Goal: Task Accomplishment & Management: Manage account settings

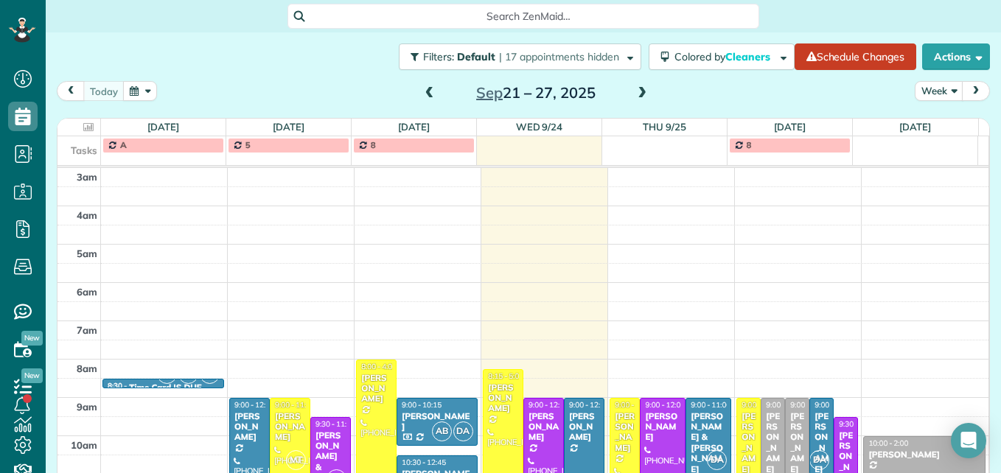
scroll to position [161, 0]
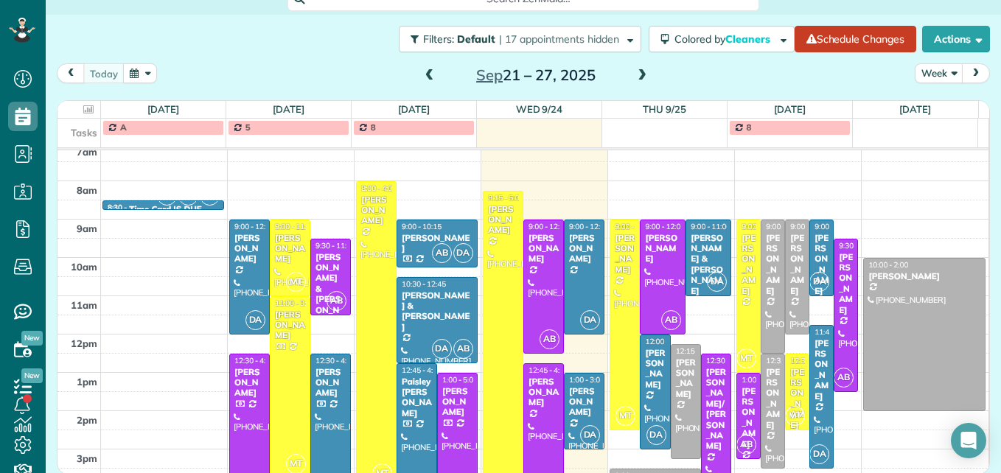
click at [634, 74] on span at bounding box center [642, 75] width 16 height 13
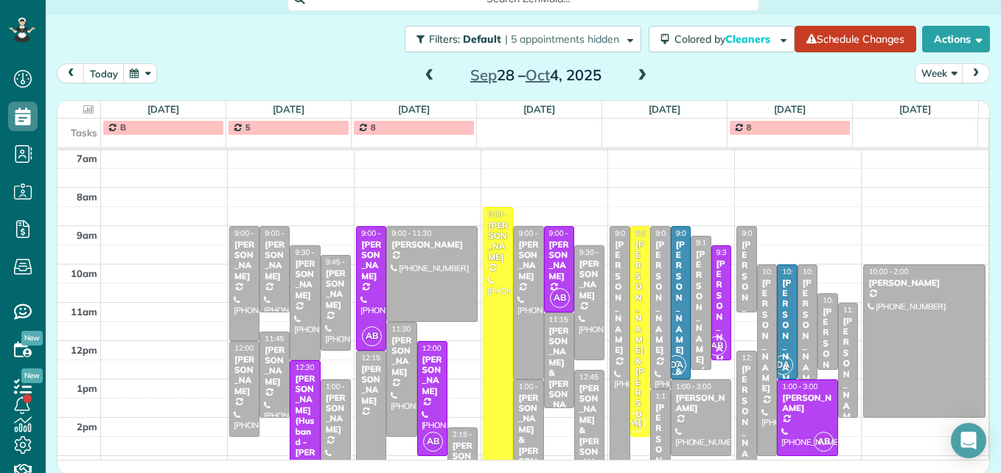
scroll to position [228, 0]
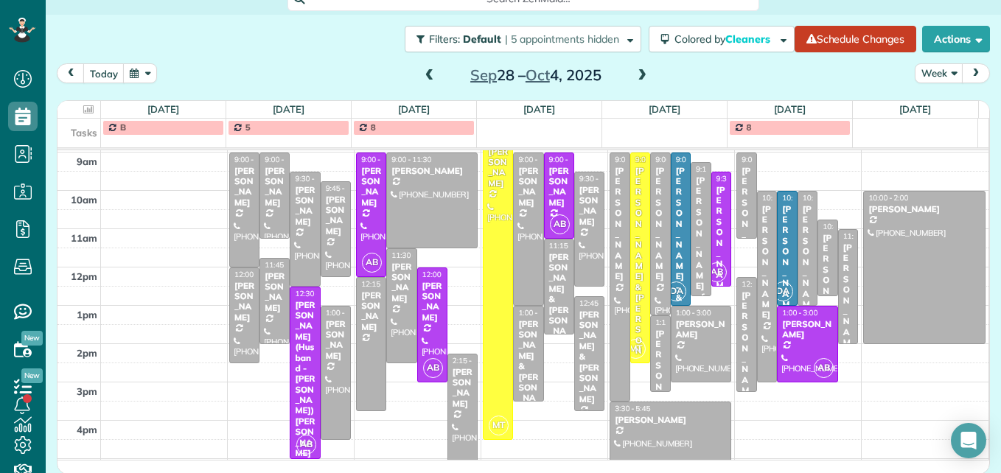
click at [422, 78] on span at bounding box center [430, 75] width 16 height 13
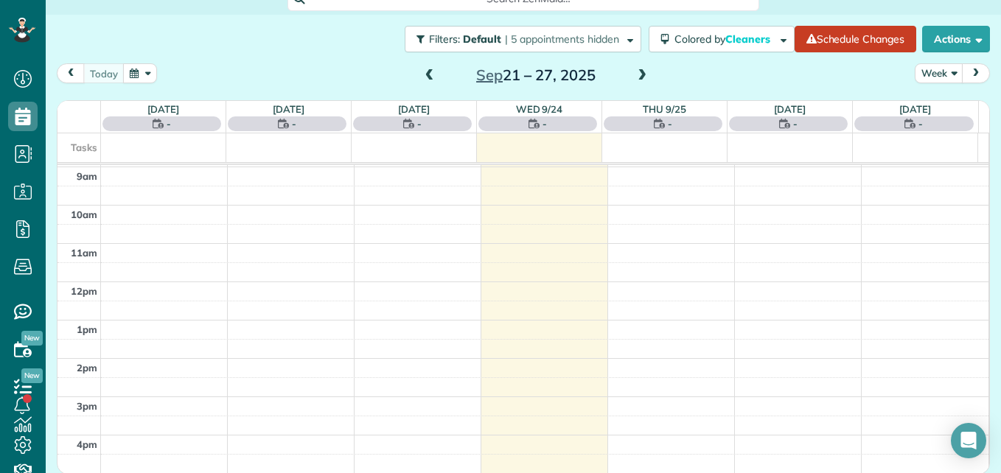
scroll to position [154, 0]
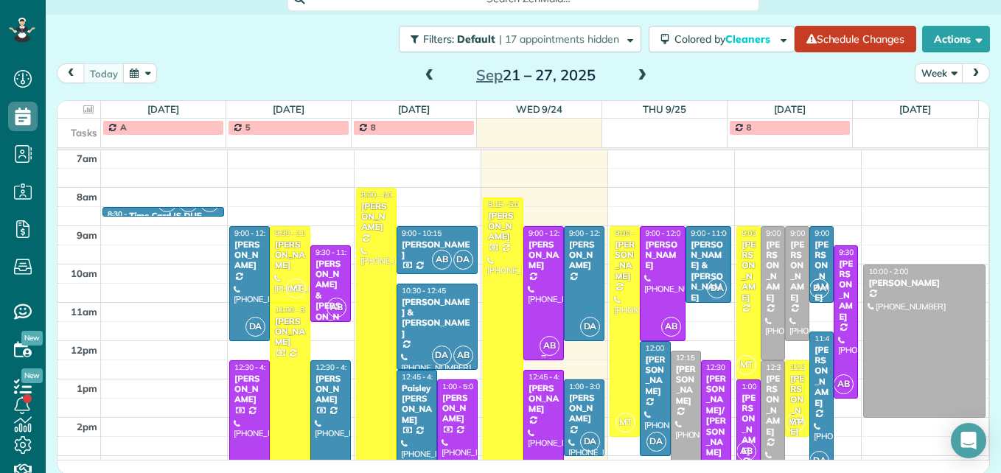
click at [529, 278] on div at bounding box center [543, 293] width 39 height 133
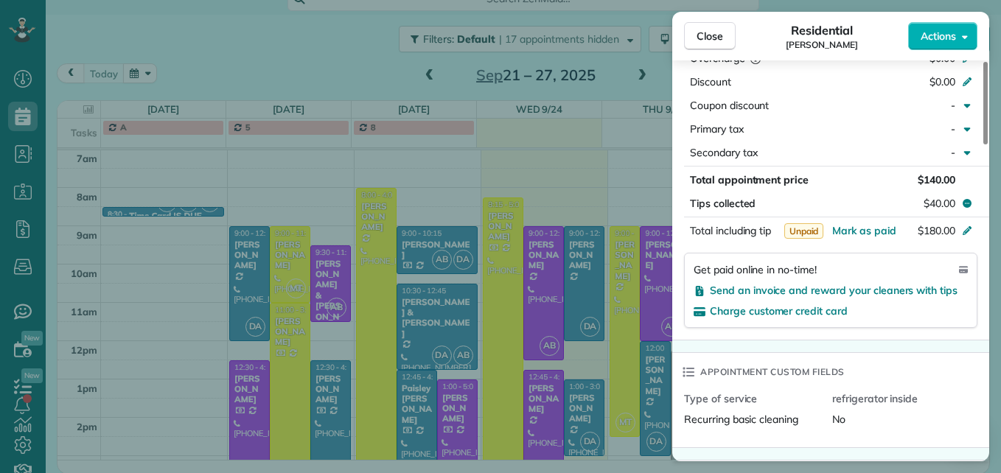
scroll to position [814, 0]
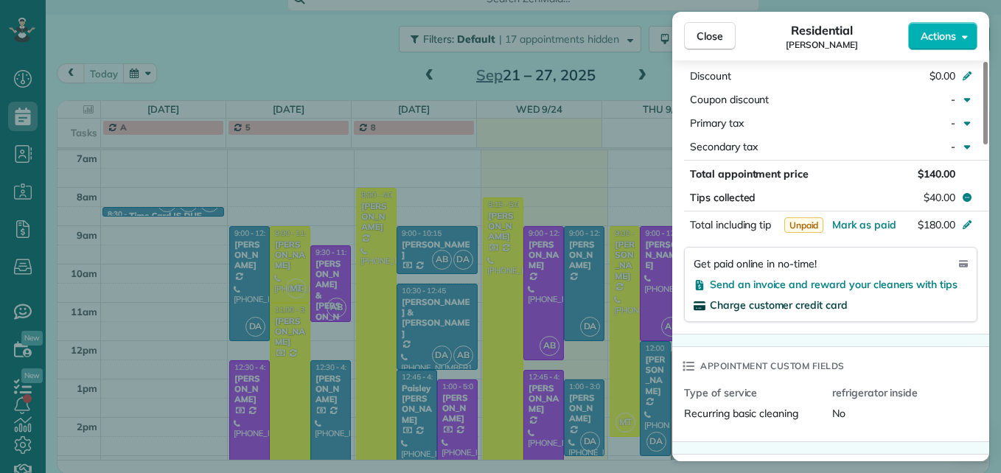
click at [803, 298] on span "Charge customer credit card" at bounding box center [779, 304] width 138 height 13
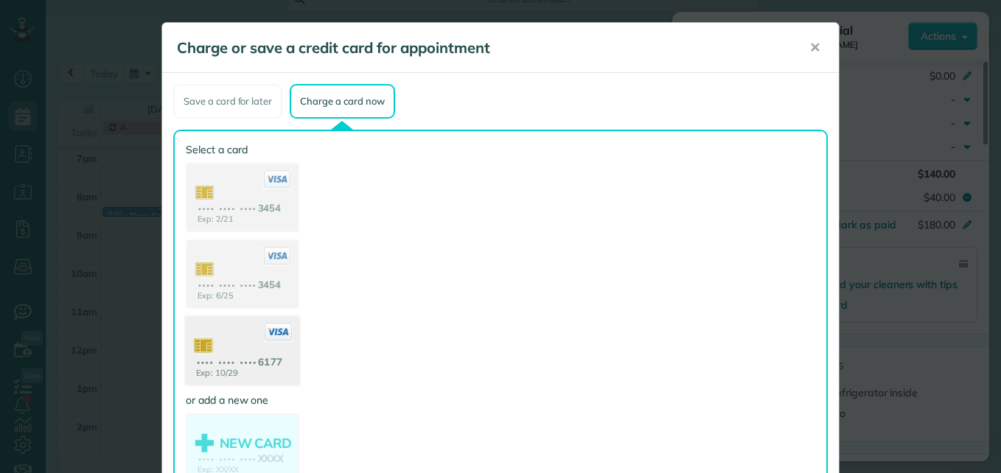
click at [236, 342] on use at bounding box center [242, 352] width 113 height 71
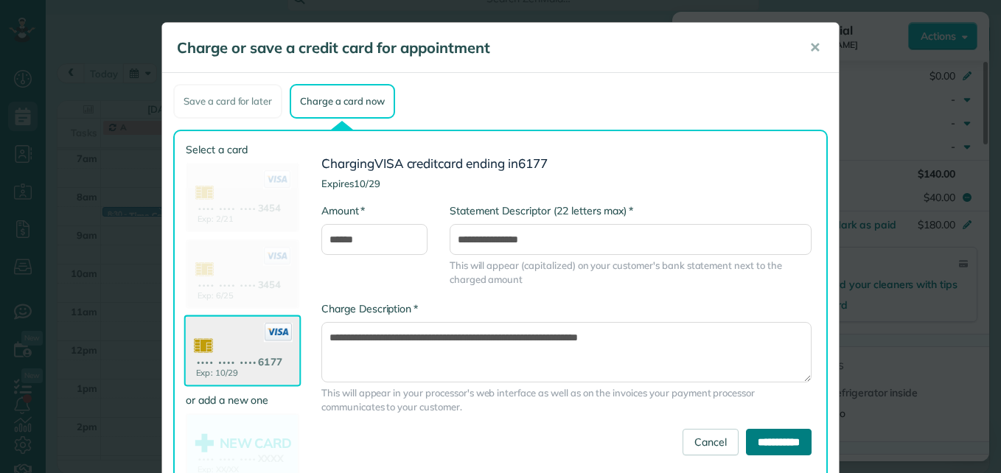
click at [747, 441] on input "**********" at bounding box center [779, 442] width 66 height 27
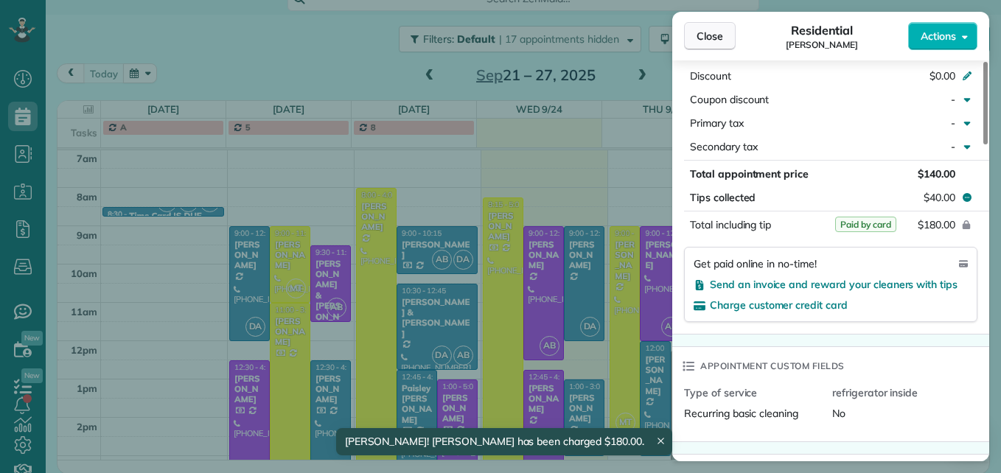
click at [703, 33] on span "Close" at bounding box center [709, 36] width 27 height 15
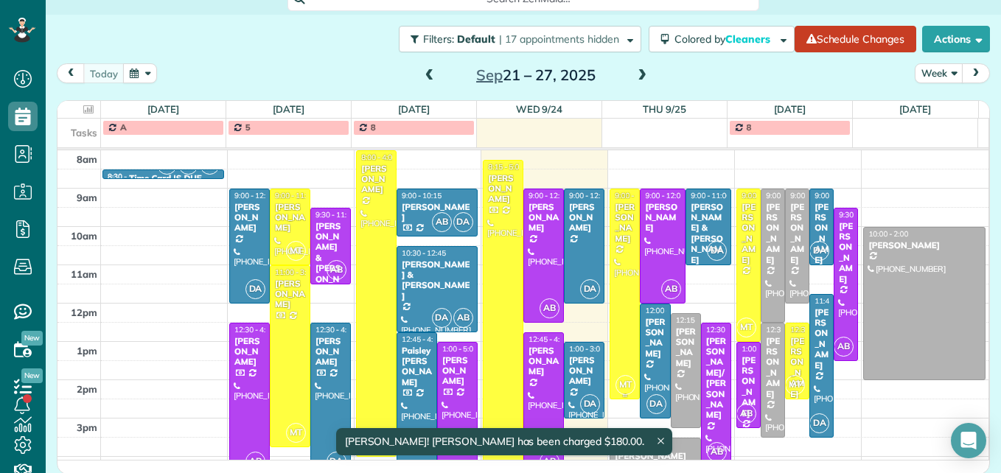
scroll to position [228, 0]
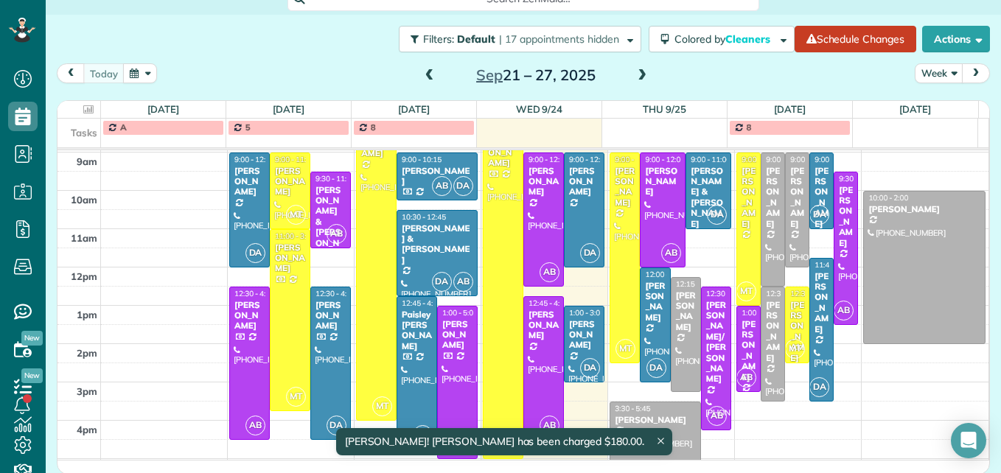
click at [532, 335] on div at bounding box center [543, 368] width 39 height 142
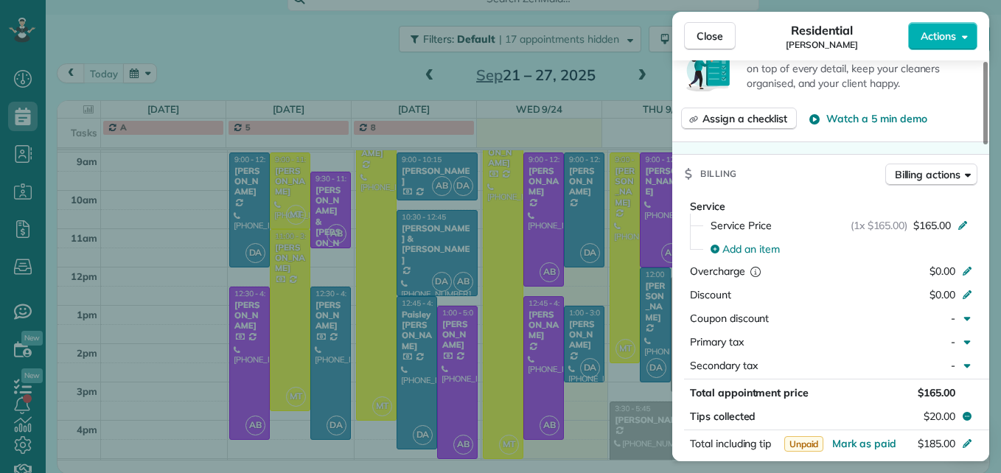
scroll to position [742, 0]
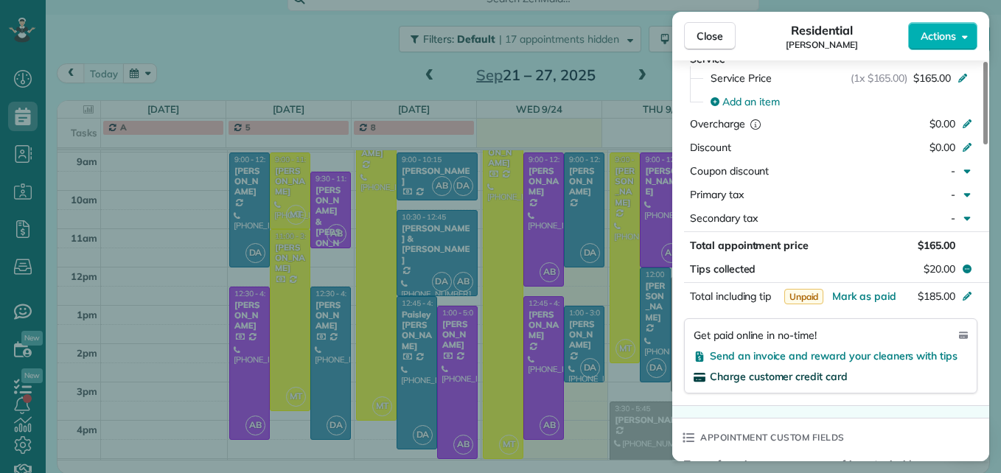
click at [763, 370] on span "Charge customer credit card" at bounding box center [779, 376] width 138 height 13
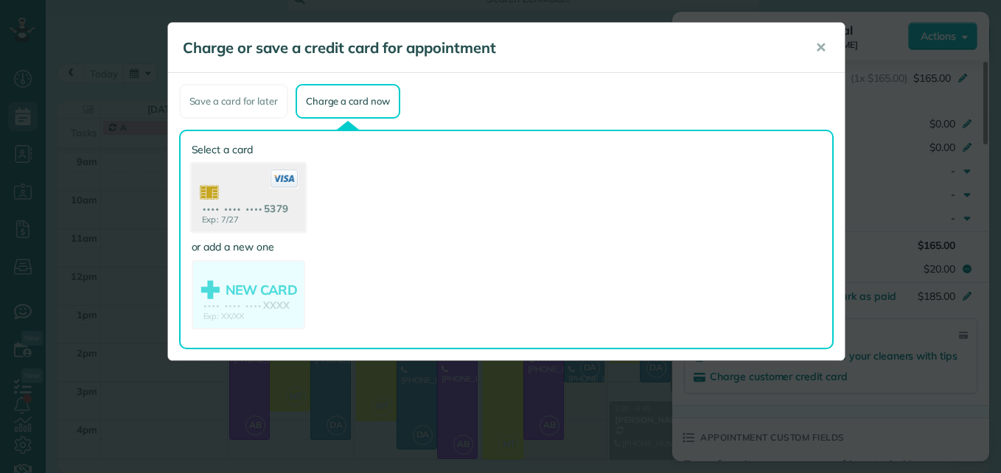
click at [230, 216] on use at bounding box center [247, 199] width 113 height 71
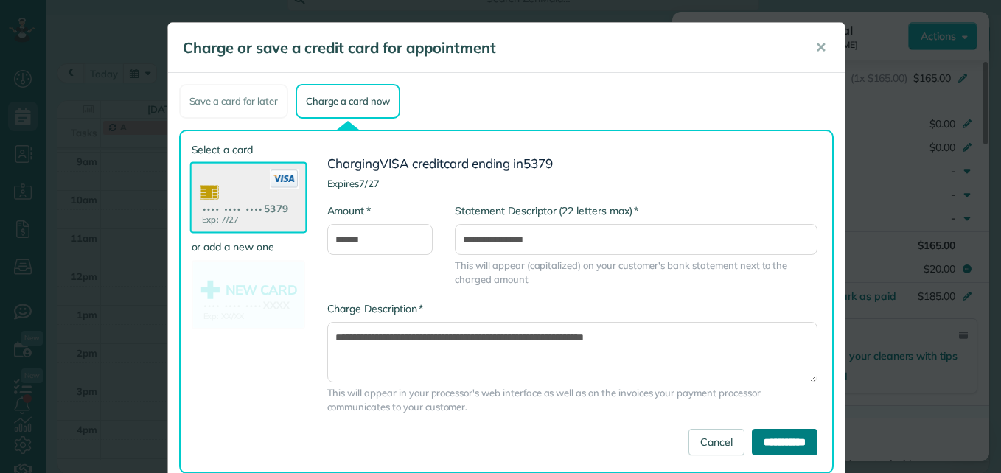
click at [766, 435] on input "**********" at bounding box center [785, 442] width 66 height 27
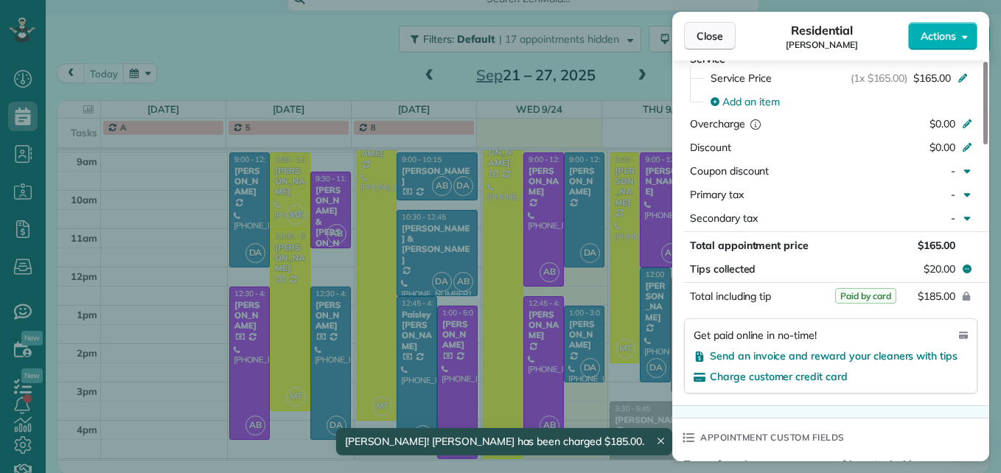
click at [715, 35] on span "Close" at bounding box center [709, 36] width 27 height 15
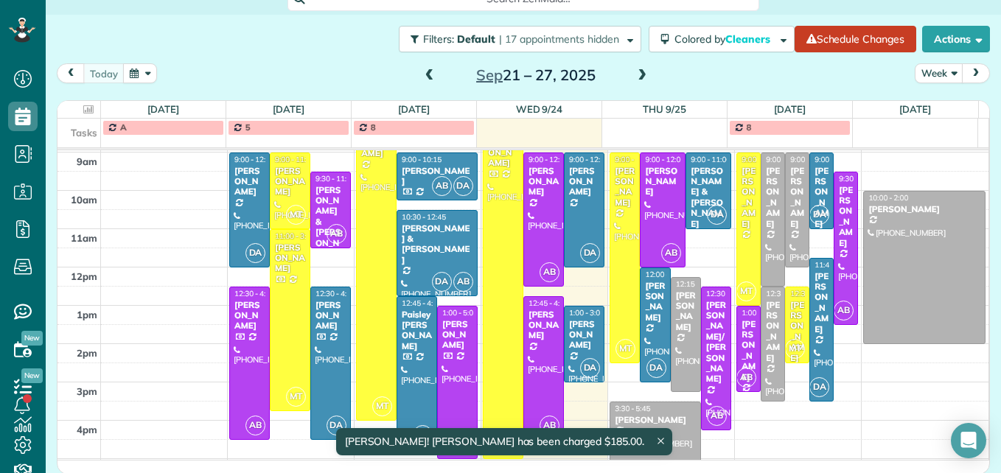
click at [575, 355] on div at bounding box center [583, 344] width 39 height 75
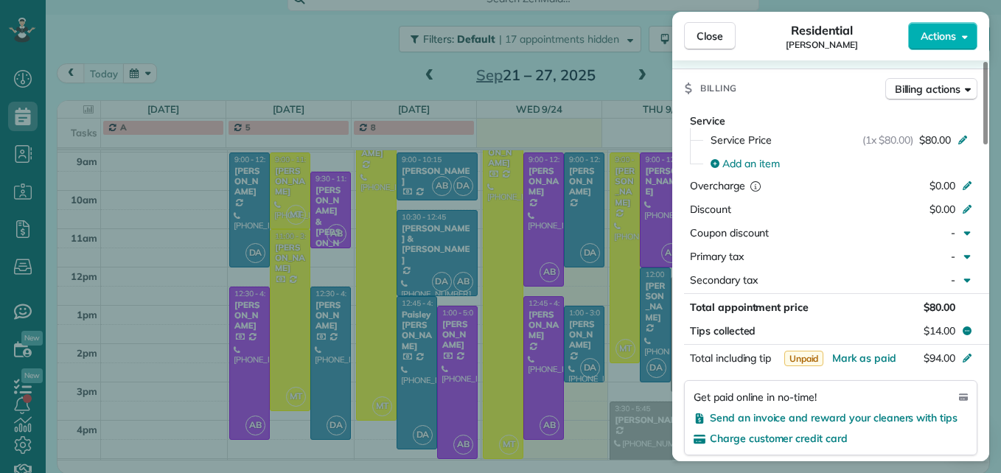
scroll to position [740, 0]
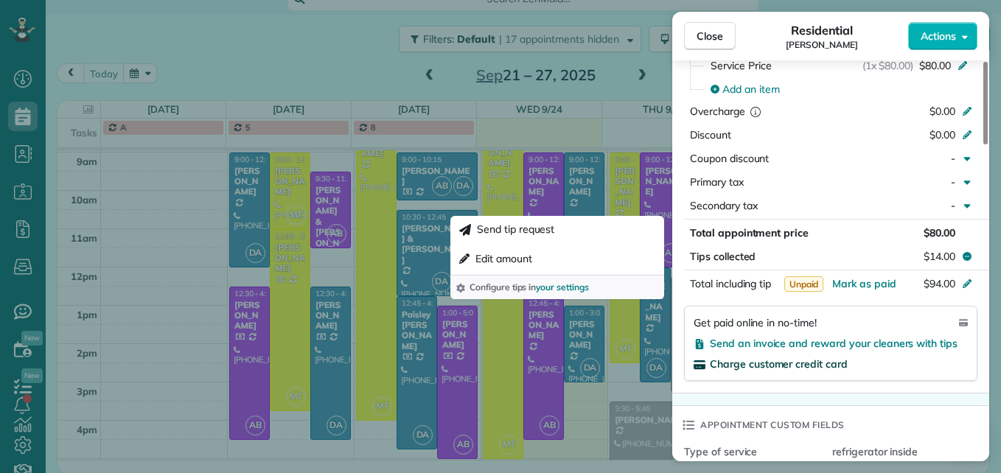
click at [780, 363] on span "Charge customer credit card" at bounding box center [779, 363] width 138 height 13
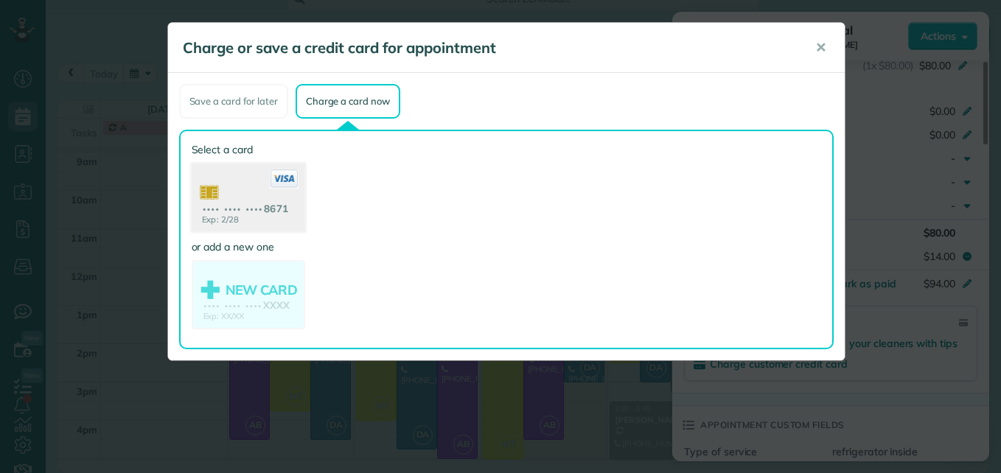
click at [237, 200] on use at bounding box center [247, 199] width 113 height 71
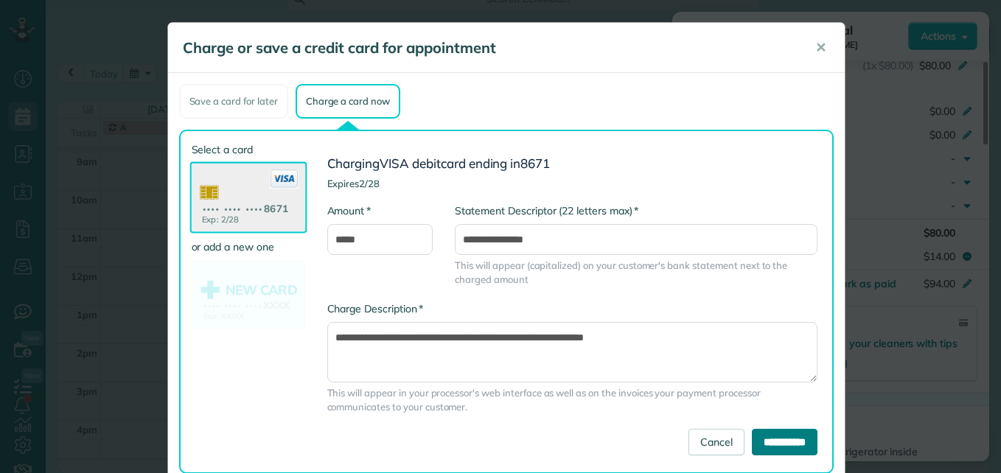
click at [767, 442] on input "**********" at bounding box center [785, 442] width 66 height 27
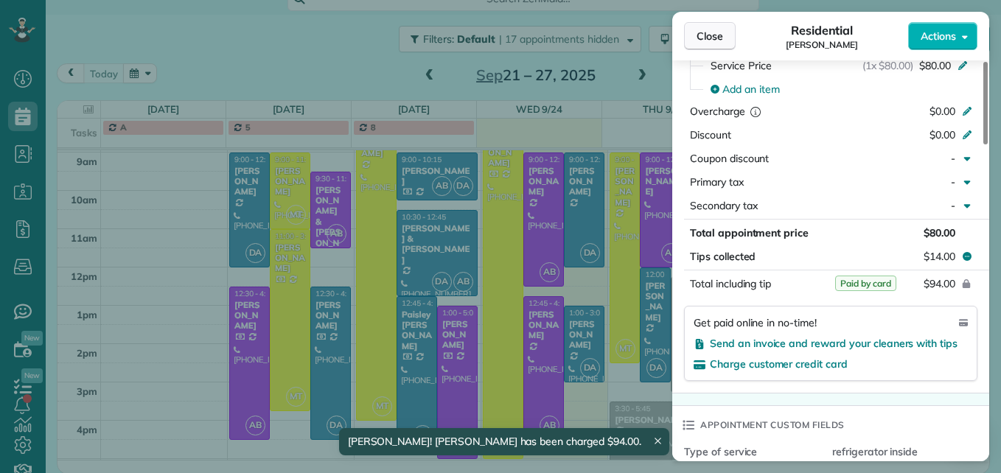
click at [707, 32] on span "Close" at bounding box center [709, 36] width 27 height 15
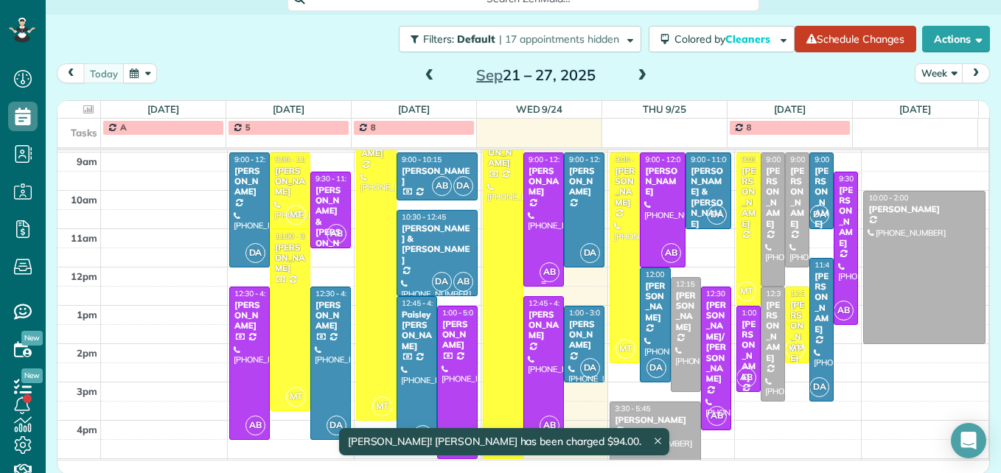
scroll to position [154, 0]
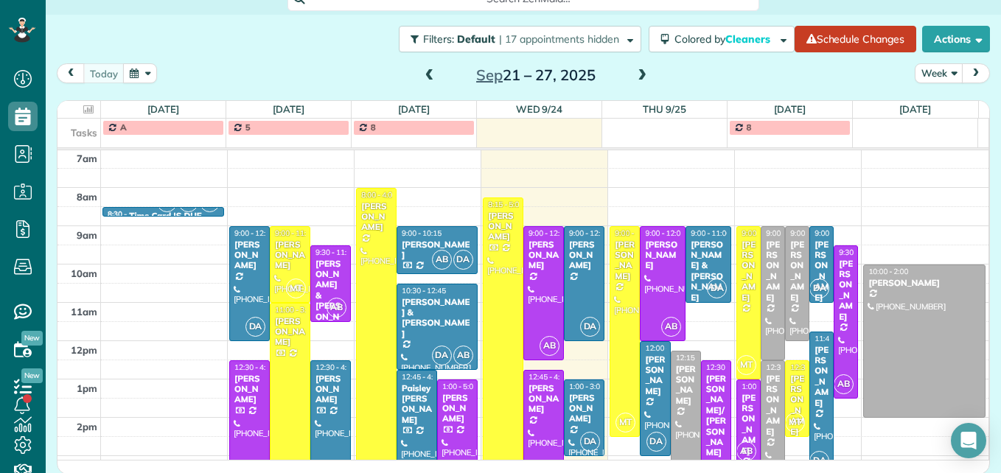
click at [634, 74] on span at bounding box center [642, 75] width 16 height 13
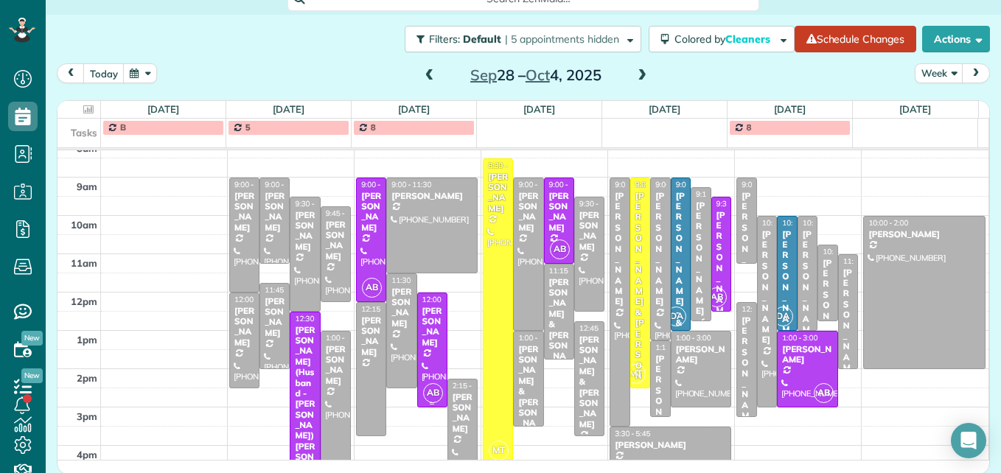
scroll to position [228, 0]
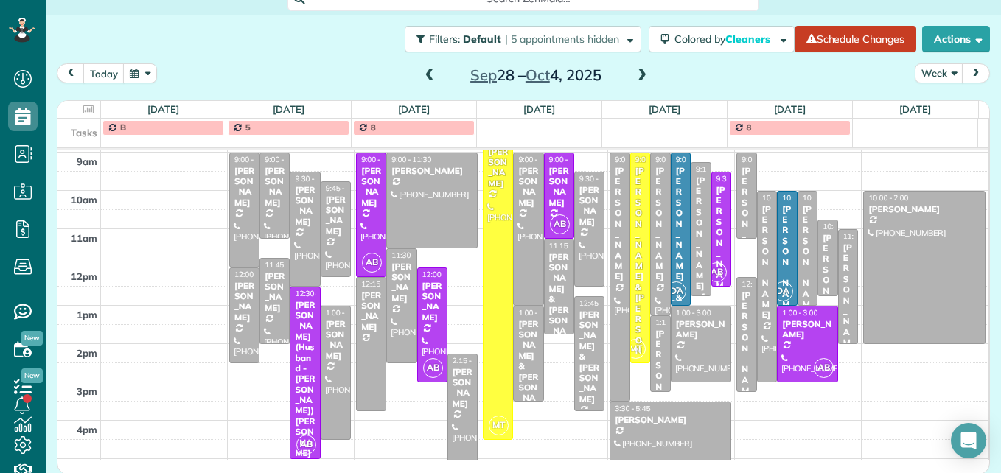
click at [422, 74] on span at bounding box center [430, 75] width 16 height 13
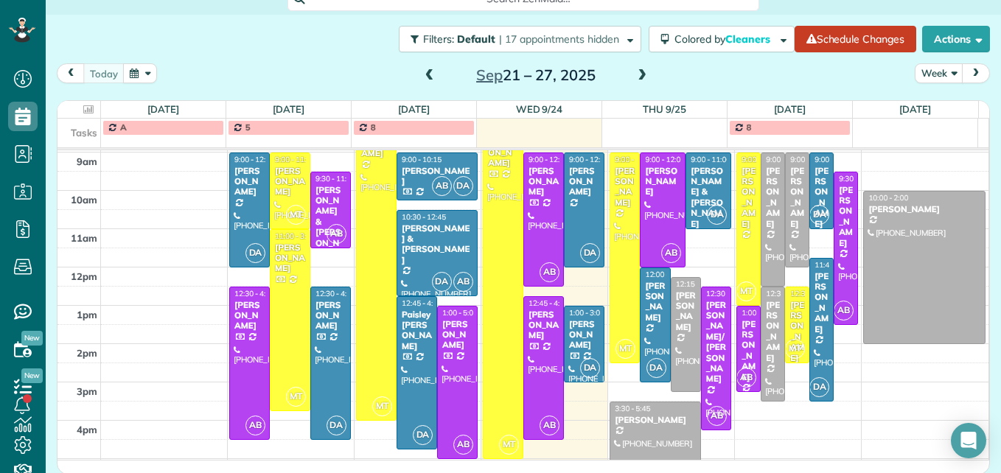
click at [643, 78] on span at bounding box center [642, 75] width 16 height 13
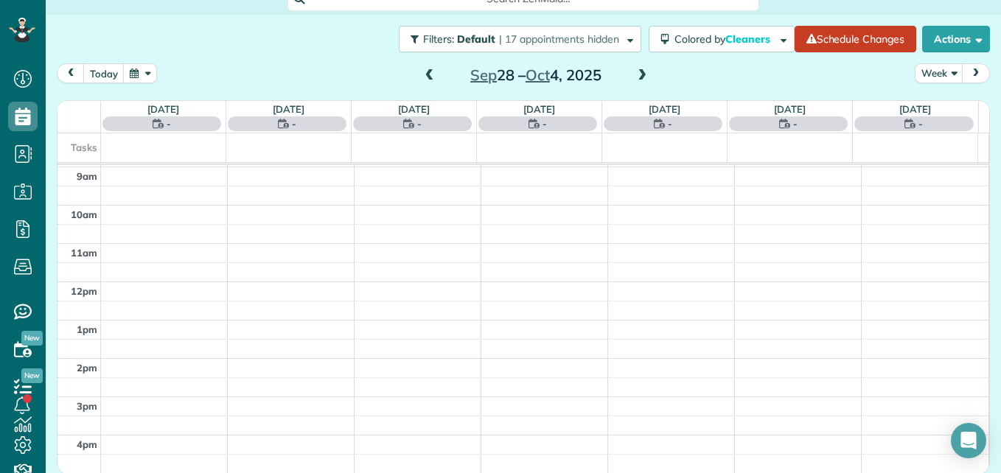
scroll to position [154, 0]
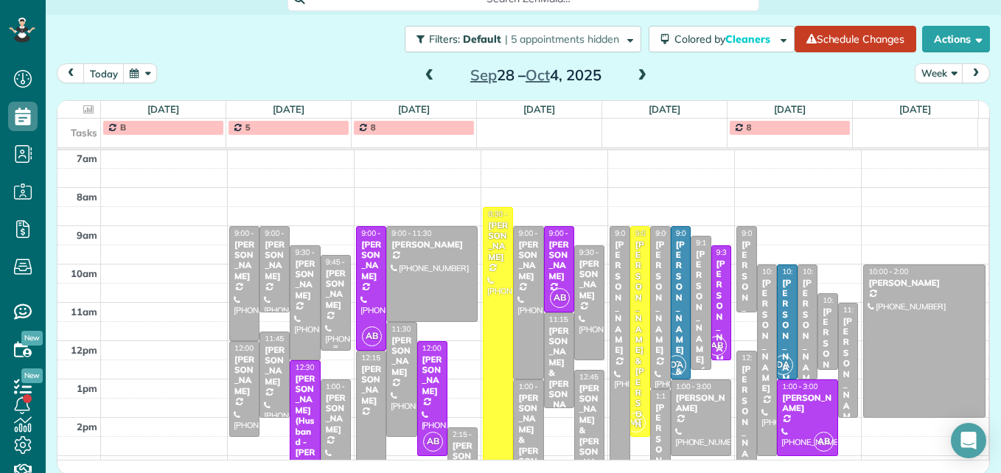
click at [333, 302] on div "[PERSON_NAME]" at bounding box center [335, 289] width 21 height 43
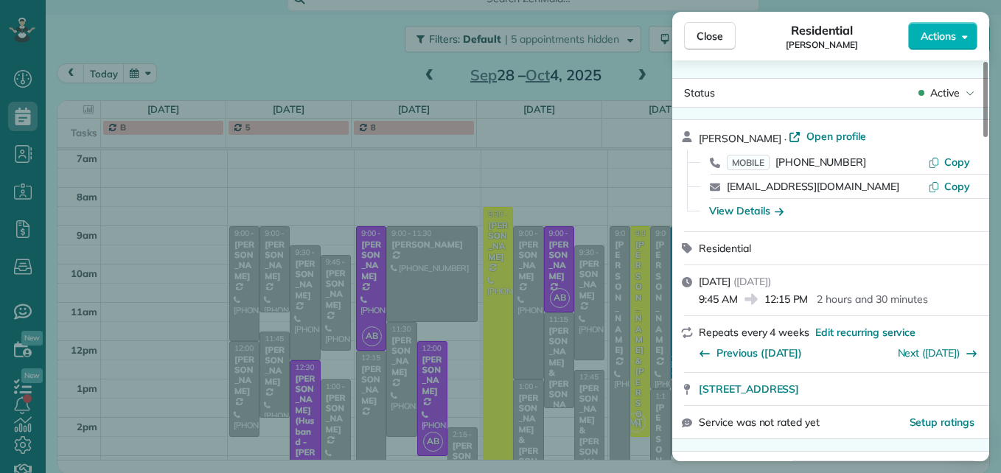
scroll to position [75, 0]
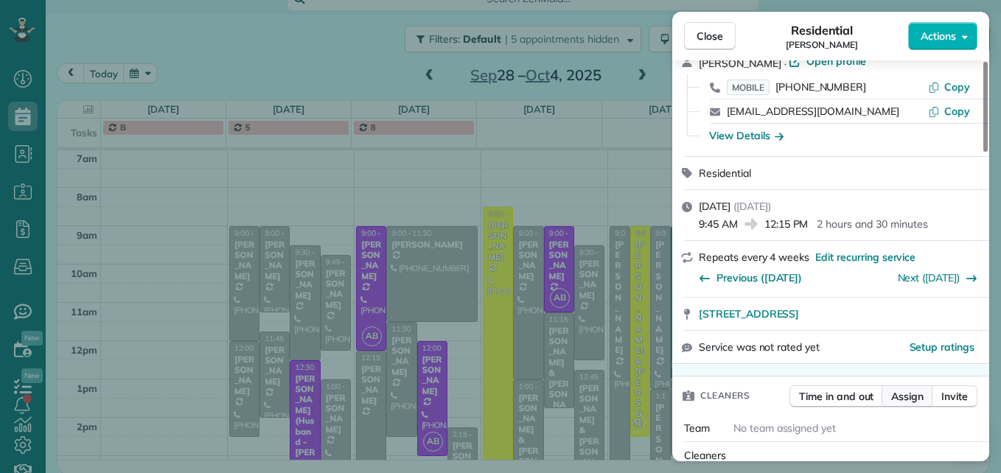
click at [903, 391] on span "Assign" at bounding box center [907, 396] width 32 height 15
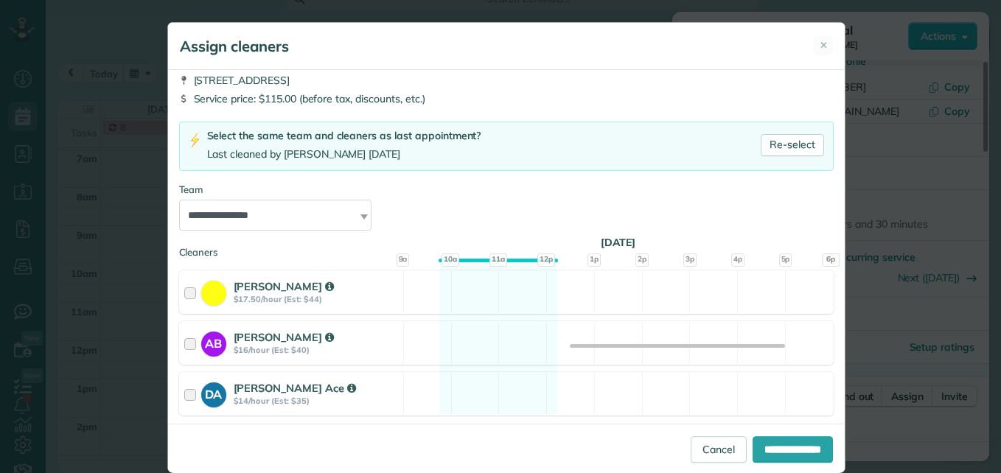
scroll to position [74, 0]
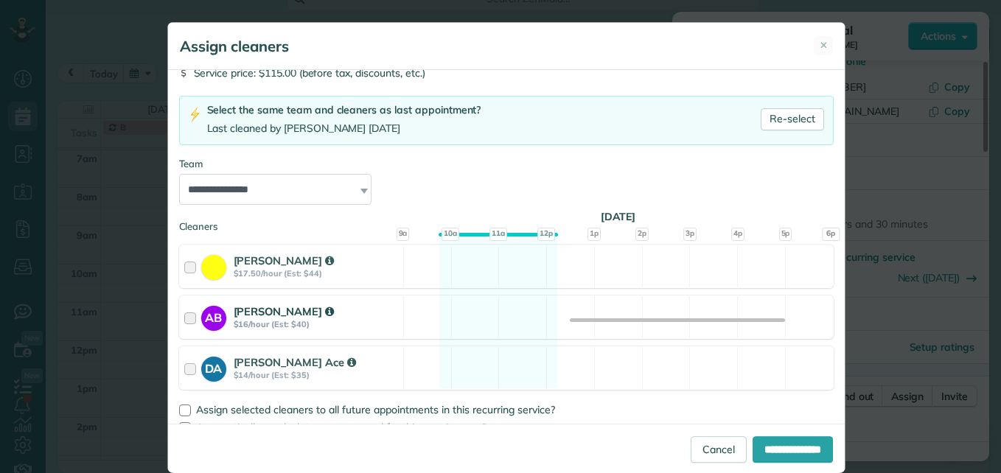
click at [184, 319] on div at bounding box center [192, 317] width 17 height 27
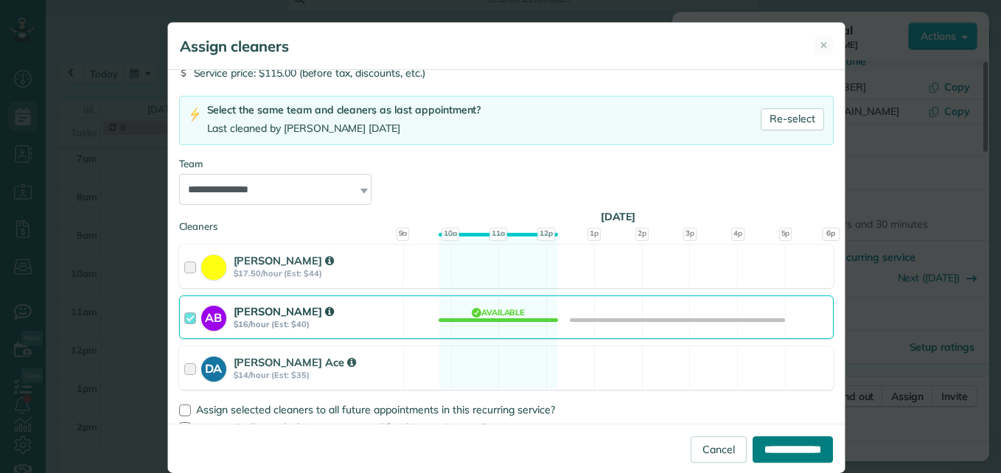
click at [755, 444] on input "**********" at bounding box center [792, 449] width 80 height 27
type input "**********"
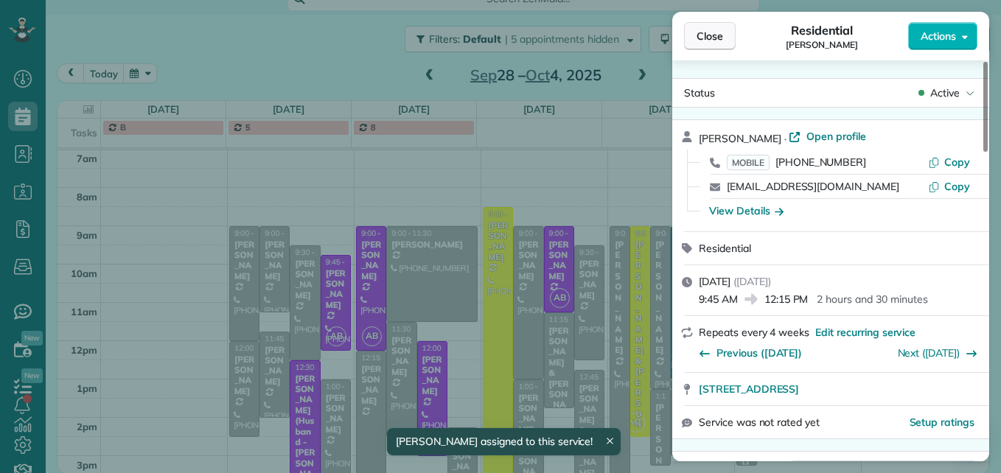
click at [715, 42] on span "Close" at bounding box center [709, 36] width 27 height 15
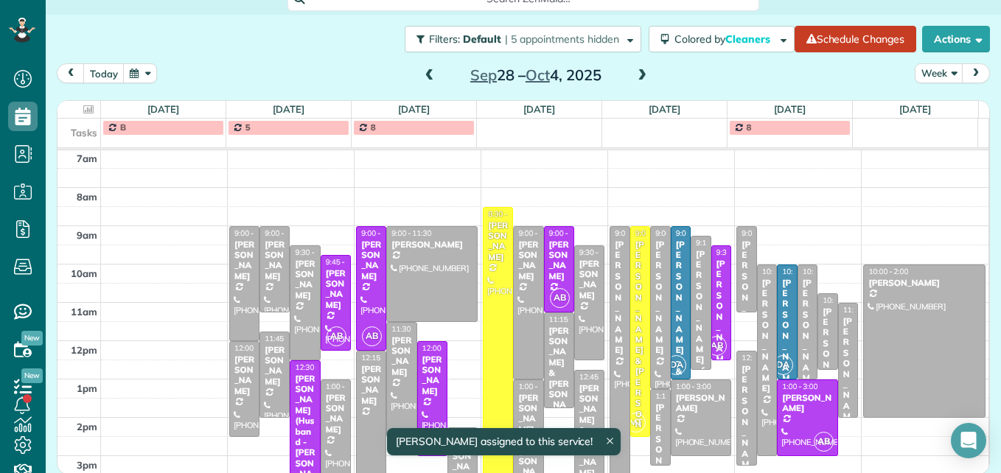
scroll to position [228, 0]
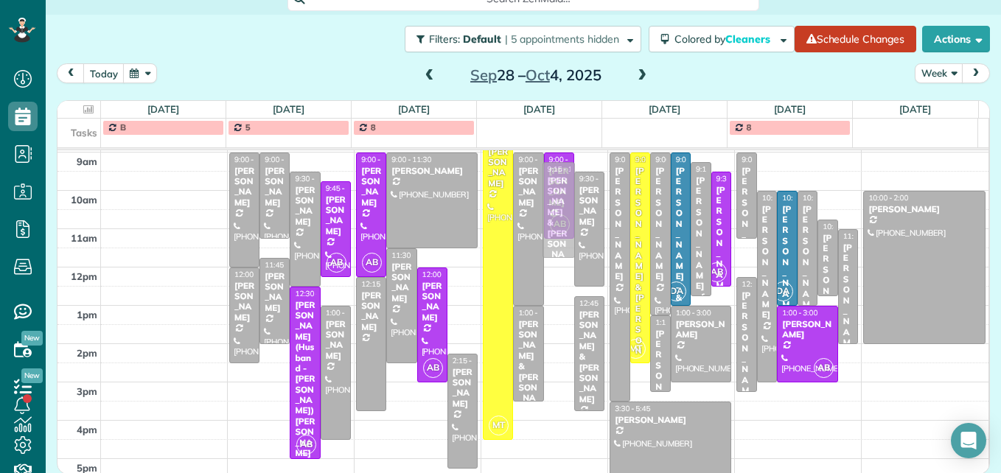
drag, startPoint x: 545, startPoint y: 303, endPoint x: 556, endPoint y: 231, distance: 73.1
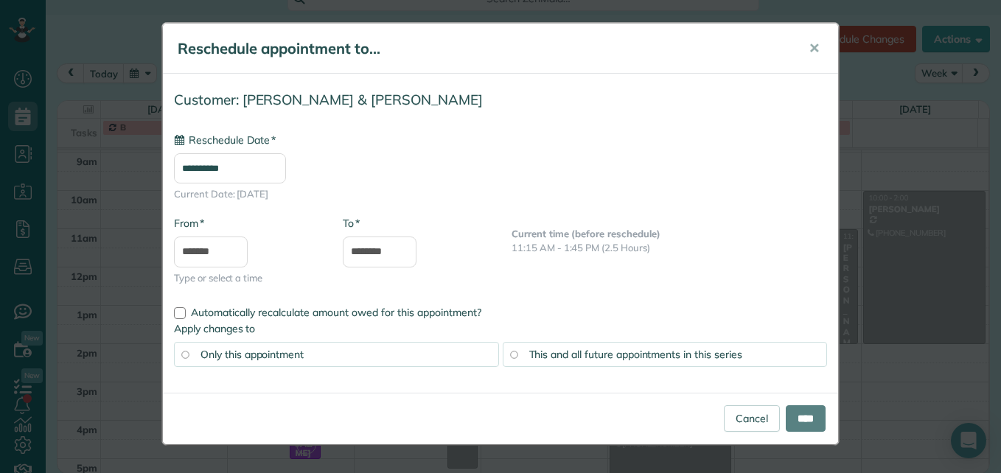
type input "**********"
click at [366, 248] on input "********" at bounding box center [380, 252] width 74 height 31
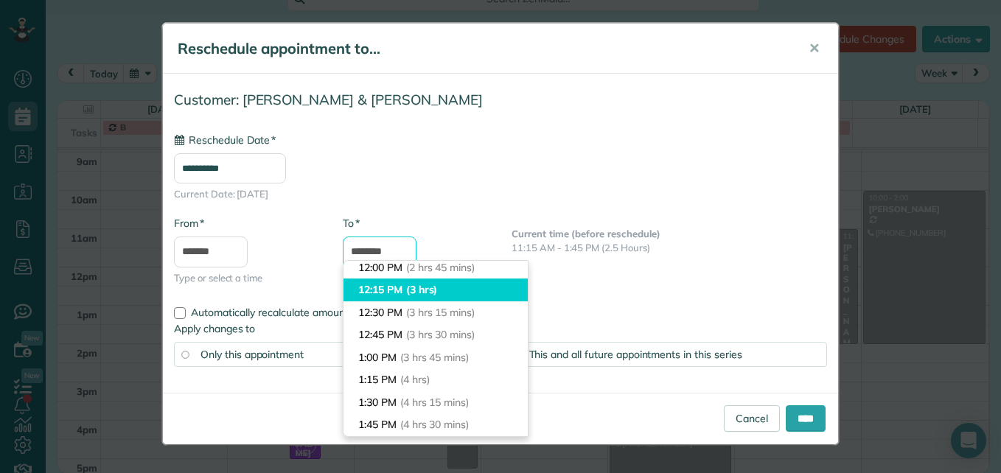
scroll to position [276, 0]
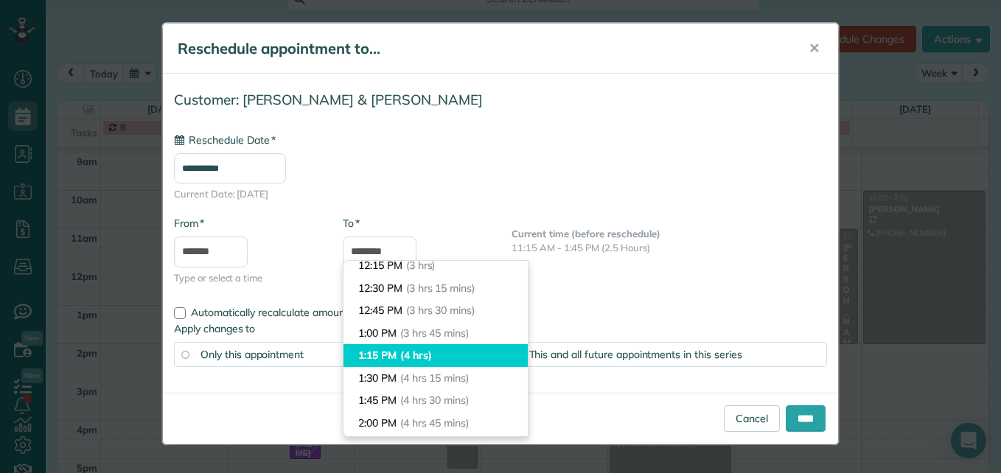
type input "*******"
click at [385, 350] on li "1:15 PM (4 hrs)" at bounding box center [435, 355] width 184 height 23
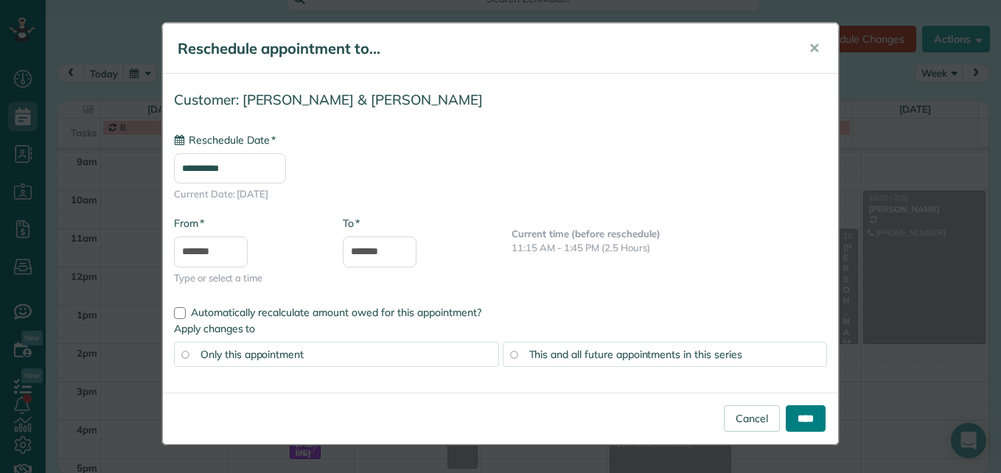
click at [802, 417] on input "****" at bounding box center [806, 418] width 40 height 27
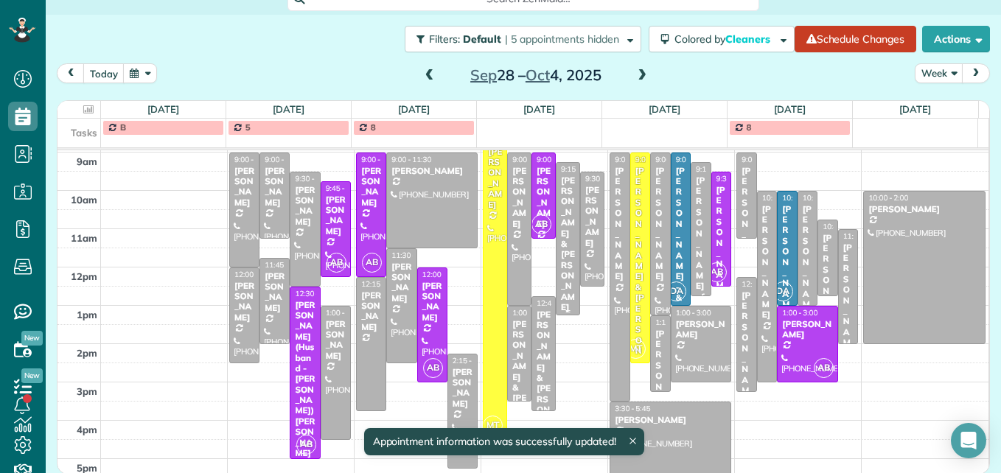
click at [560, 247] on div "[PERSON_NAME] & [PERSON_NAME]" at bounding box center [567, 244] width 15 height 138
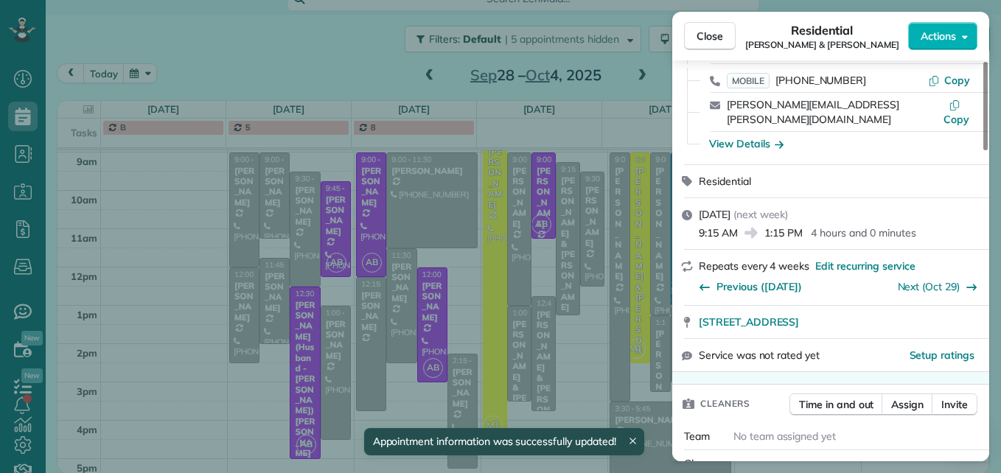
scroll to position [147, 0]
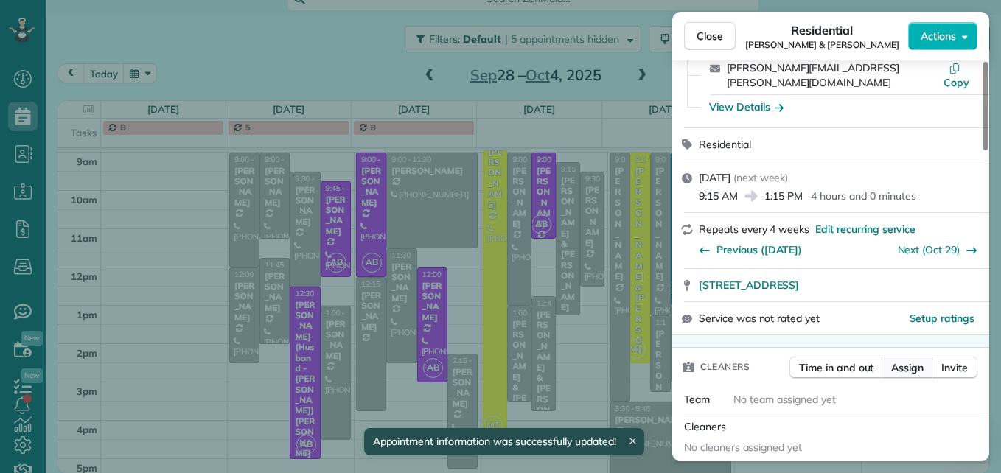
click at [912, 360] on span "Assign" at bounding box center [907, 367] width 32 height 15
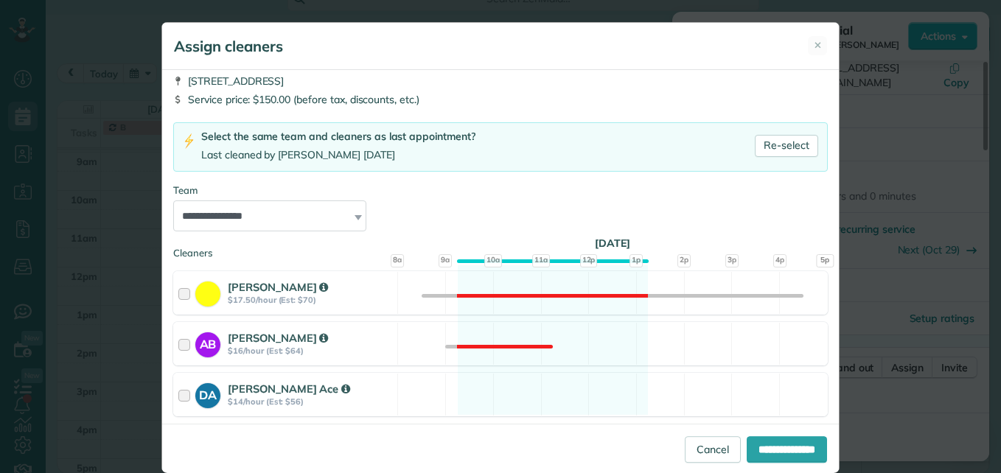
scroll to position [74, 0]
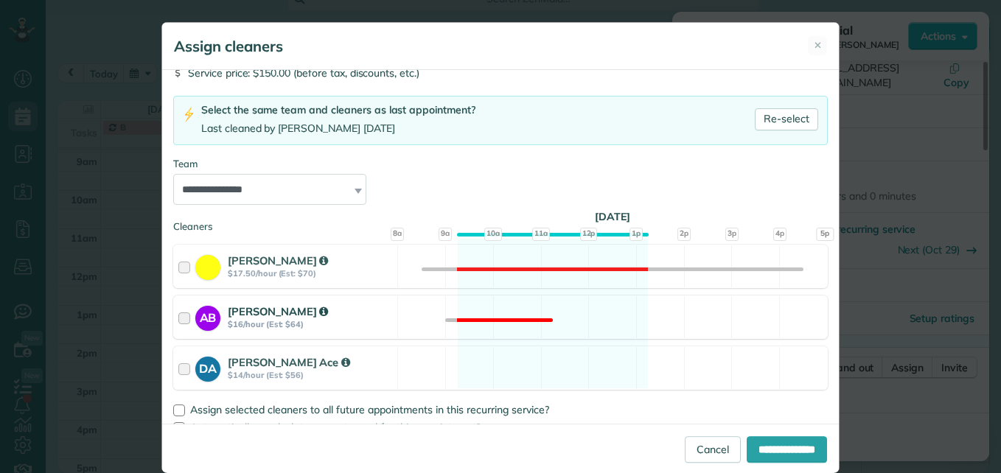
click at [184, 314] on div at bounding box center [186, 317] width 17 height 27
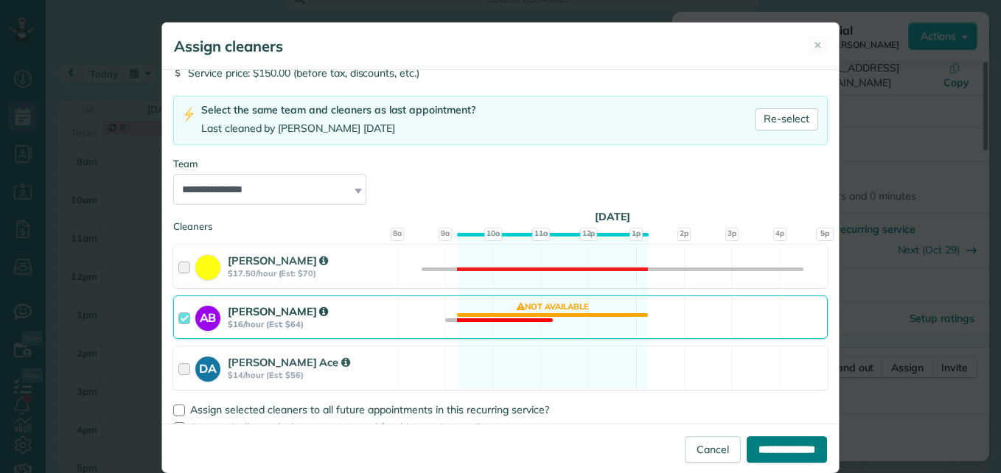
click at [768, 456] on input "**********" at bounding box center [786, 449] width 80 height 27
type input "**********"
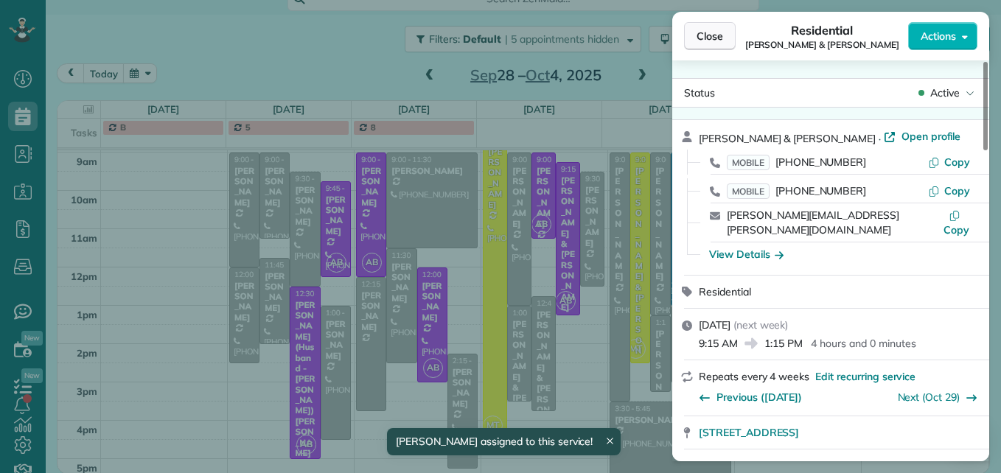
click at [725, 38] on button "Close" at bounding box center [710, 36] width 52 height 28
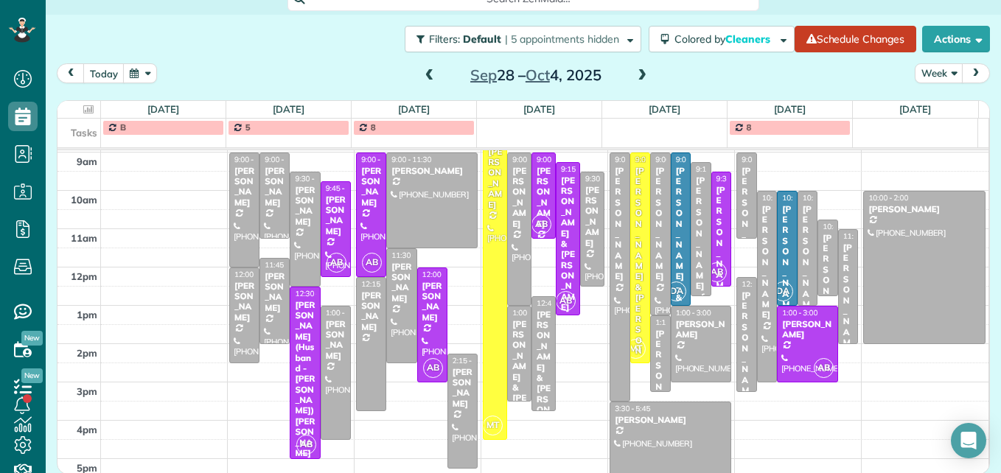
click at [634, 77] on span at bounding box center [642, 75] width 16 height 13
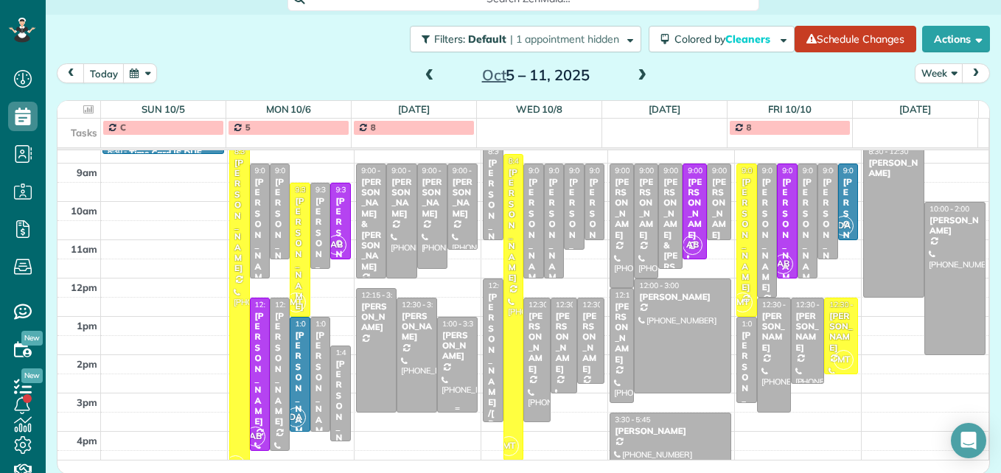
scroll to position [191, 0]
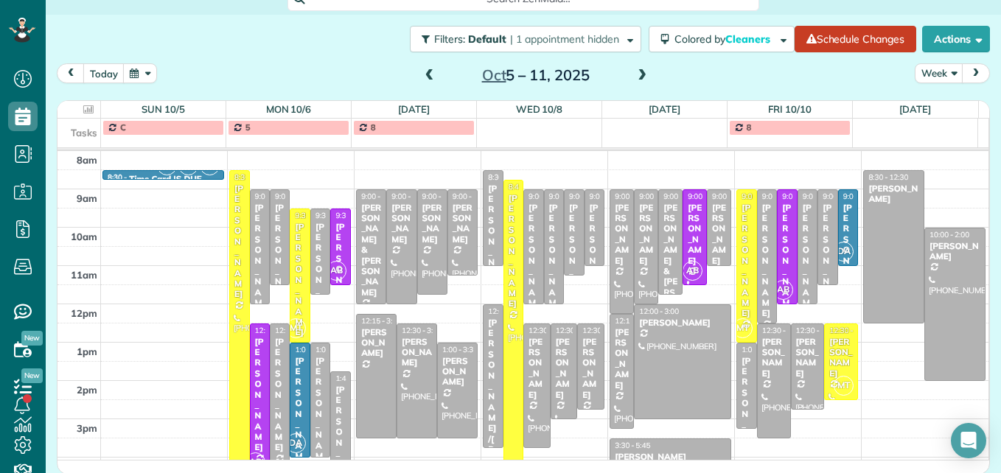
click at [636, 78] on span at bounding box center [642, 75] width 16 height 13
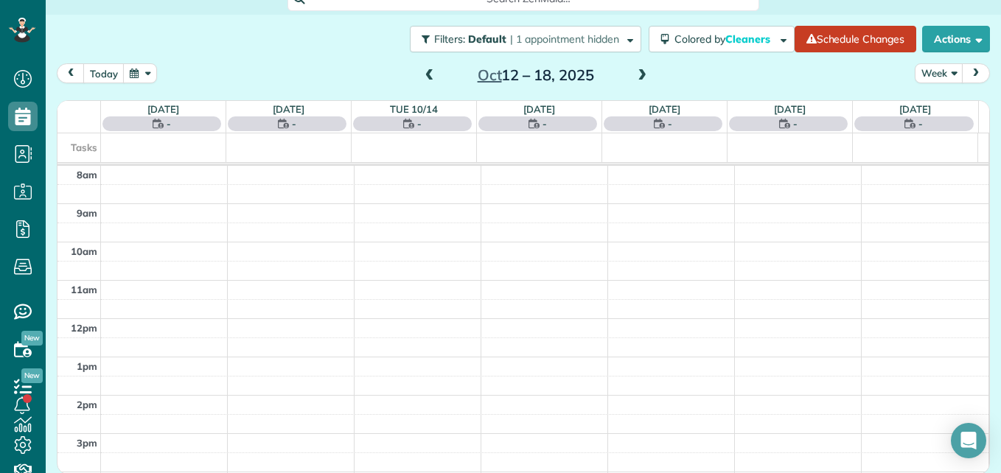
scroll to position [154, 0]
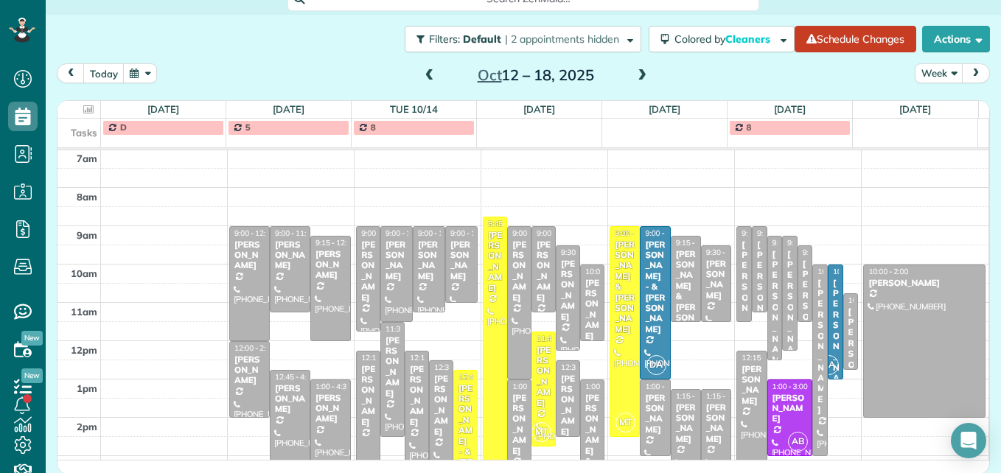
click at [422, 75] on span at bounding box center [430, 75] width 16 height 13
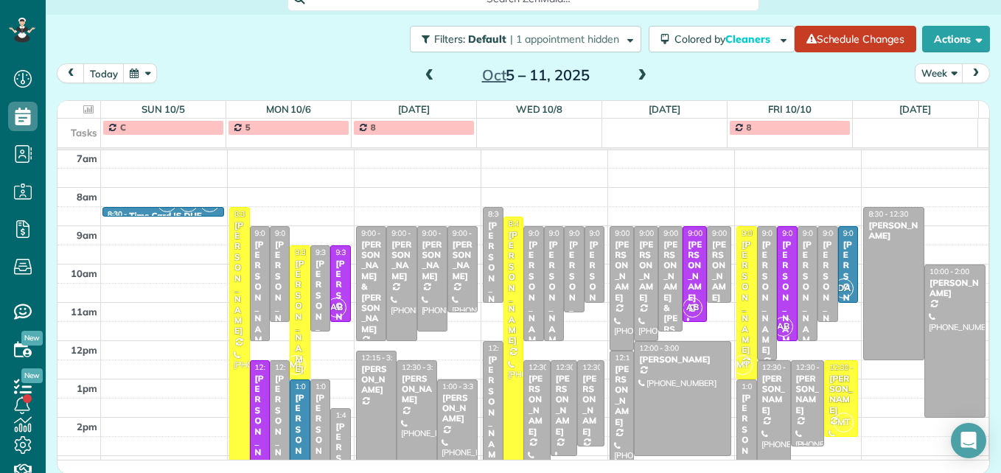
click at [422, 75] on span at bounding box center [430, 75] width 16 height 13
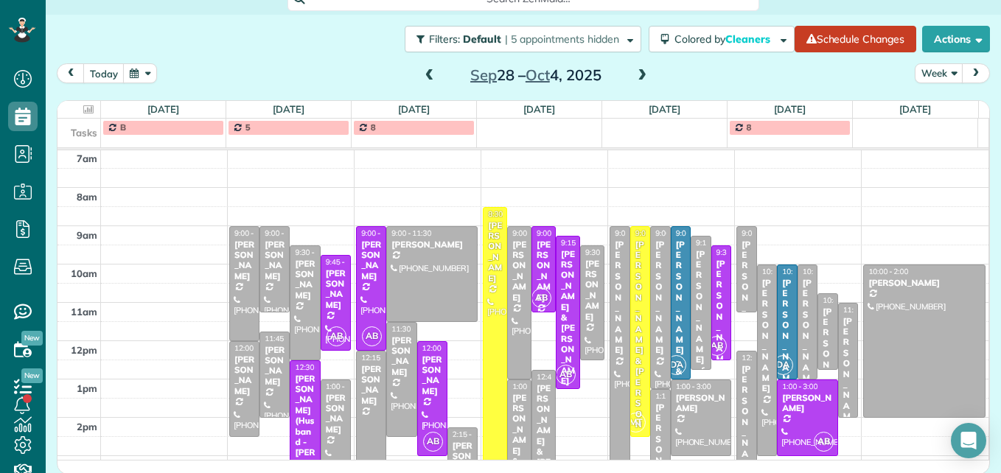
scroll to position [228, 0]
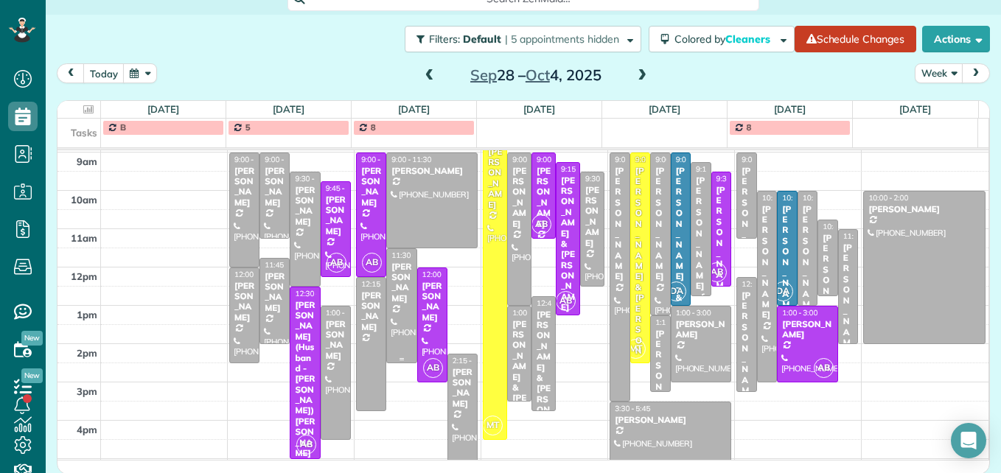
click at [391, 319] on div at bounding box center [401, 305] width 29 height 113
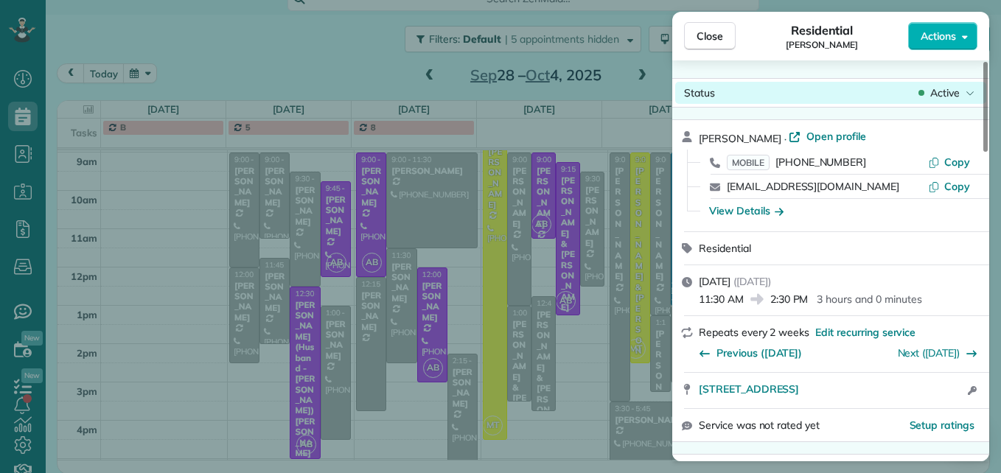
click at [951, 95] on span "Active" at bounding box center [944, 92] width 29 height 15
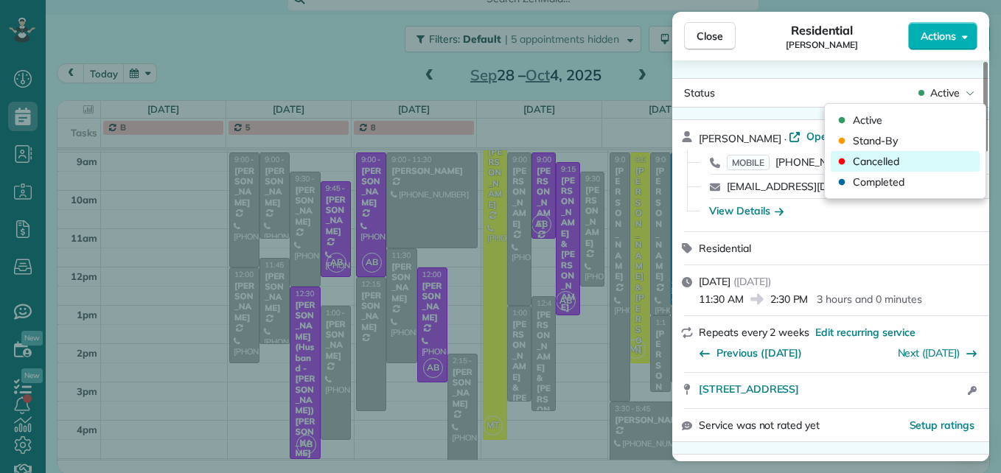
click at [909, 163] on div "Cancelled" at bounding box center [904, 161] width 149 height 21
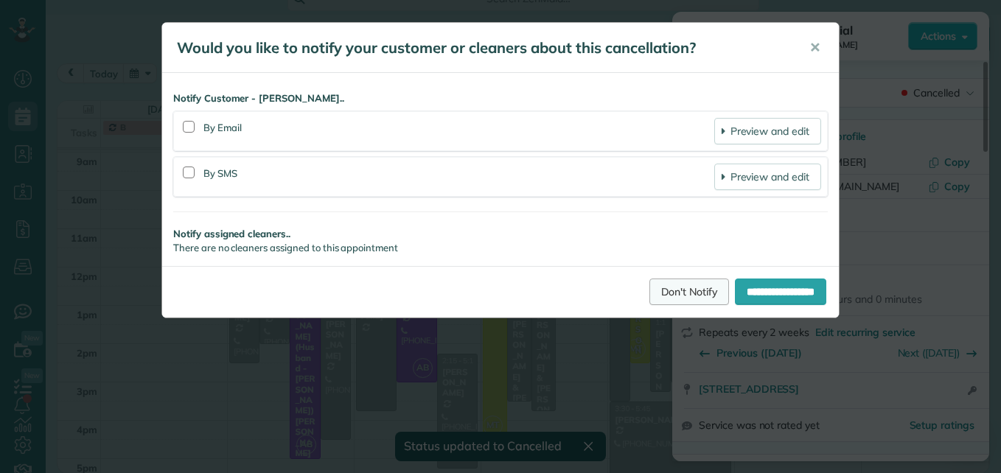
click at [660, 294] on link "Don't Notify" at bounding box center [689, 292] width 80 height 27
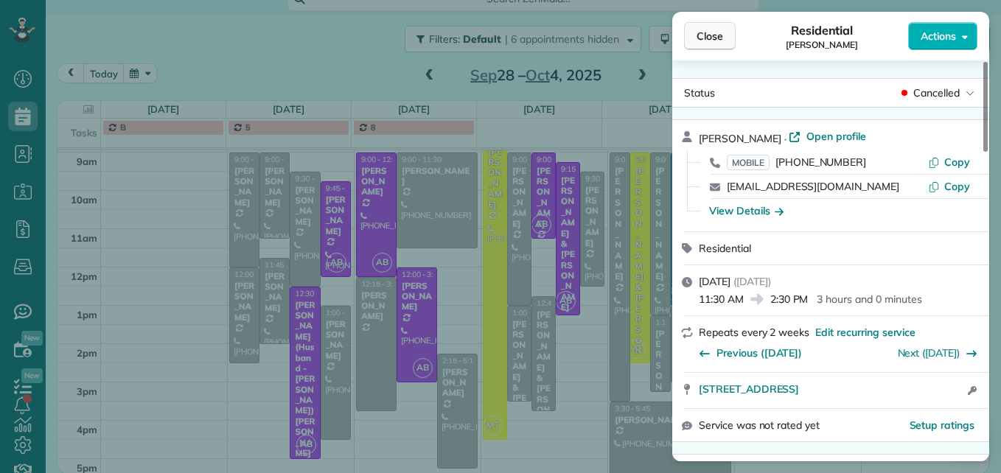
click at [703, 43] on span "Close" at bounding box center [709, 36] width 27 height 15
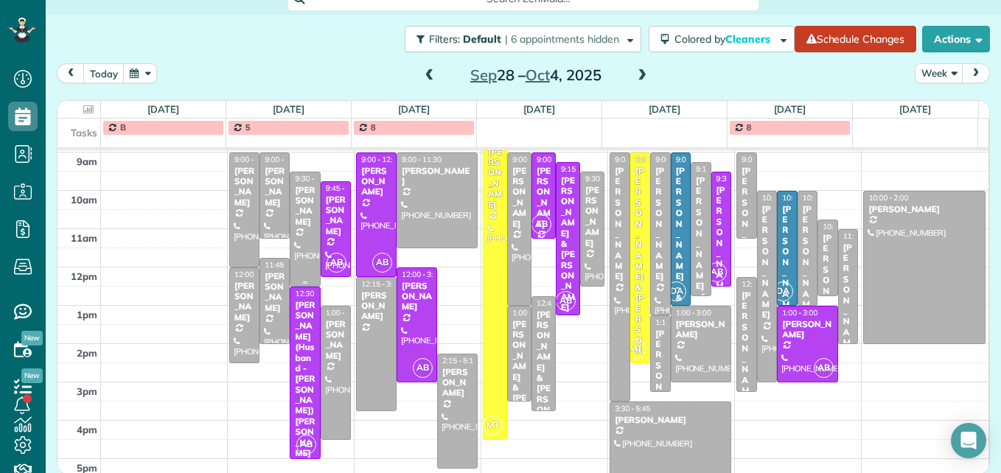
click at [300, 214] on div "[PERSON_NAME]" at bounding box center [304, 206] width 21 height 43
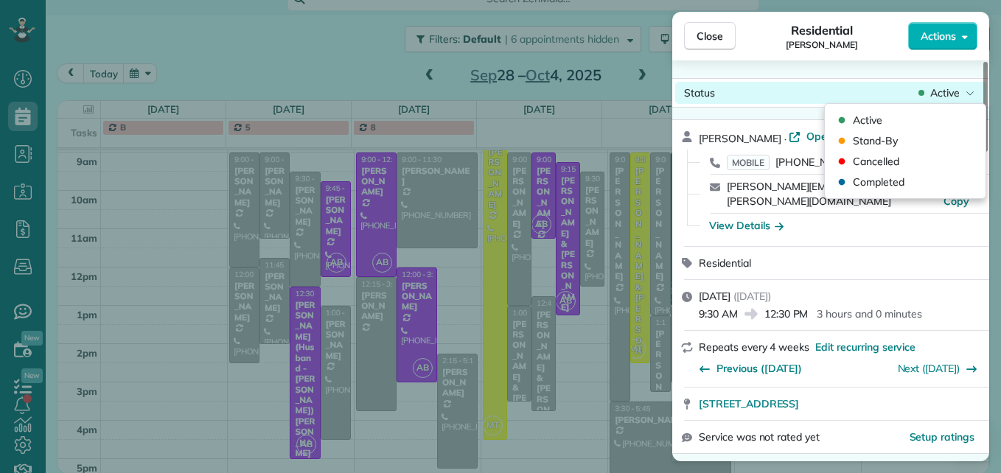
click at [951, 97] on span "Active" at bounding box center [944, 92] width 29 height 15
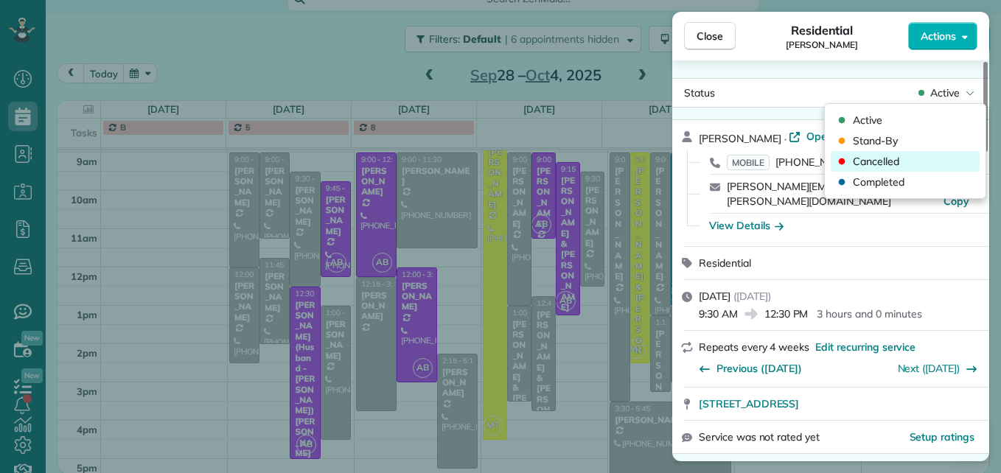
click at [928, 154] on div "Cancelled" at bounding box center [904, 161] width 149 height 21
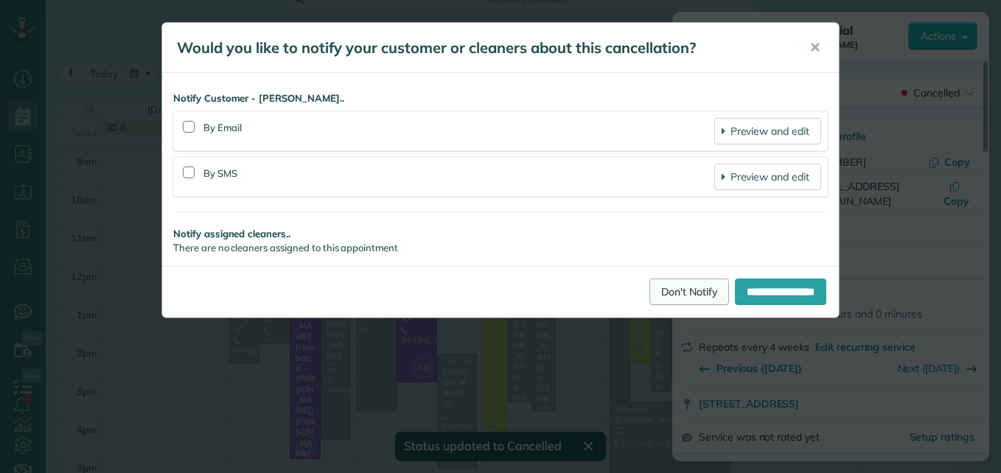
click at [659, 290] on link "Don't Notify" at bounding box center [689, 292] width 80 height 27
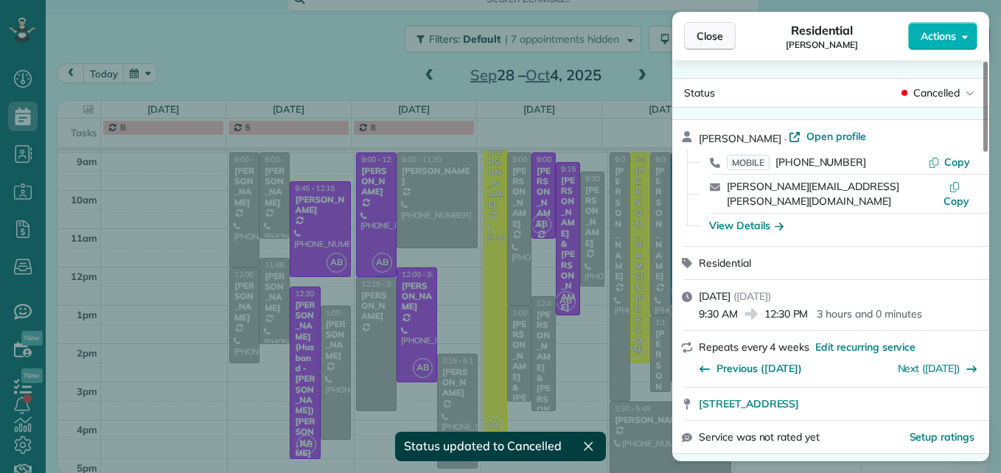
click at [712, 39] on span "Close" at bounding box center [709, 36] width 27 height 15
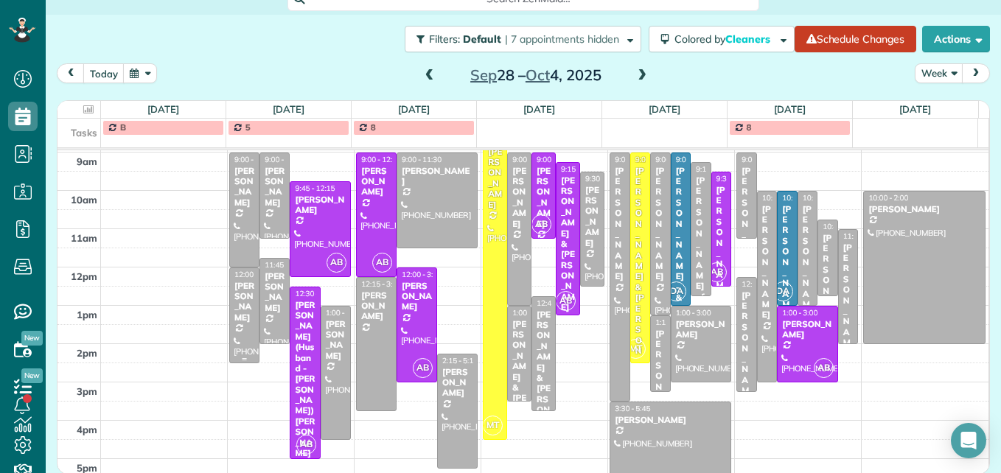
click at [242, 307] on div "[PERSON_NAME]" at bounding box center [244, 302] width 21 height 43
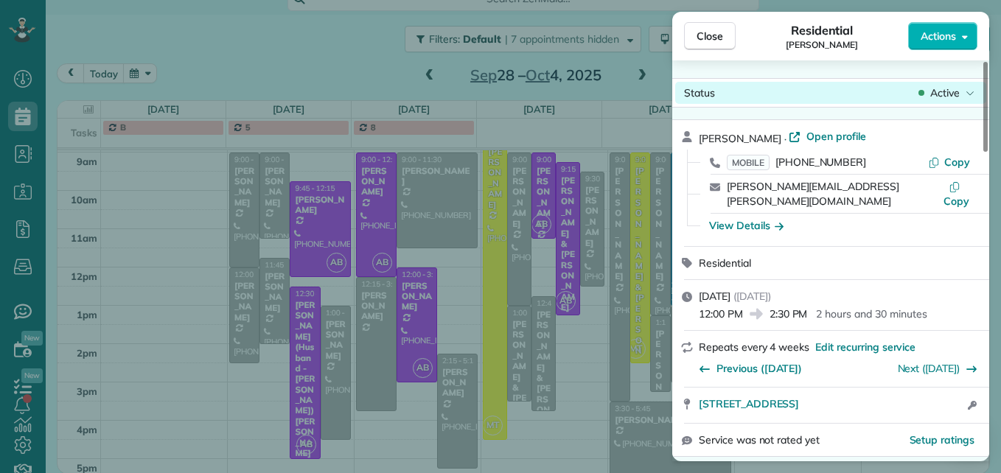
click at [938, 96] on span "Active" at bounding box center [944, 92] width 29 height 15
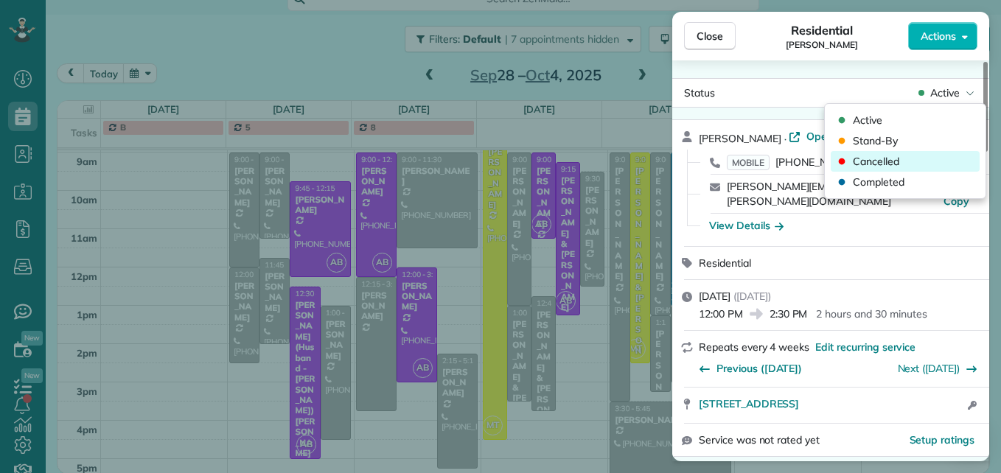
click at [898, 170] on div "Cancelled" at bounding box center [904, 161] width 149 height 21
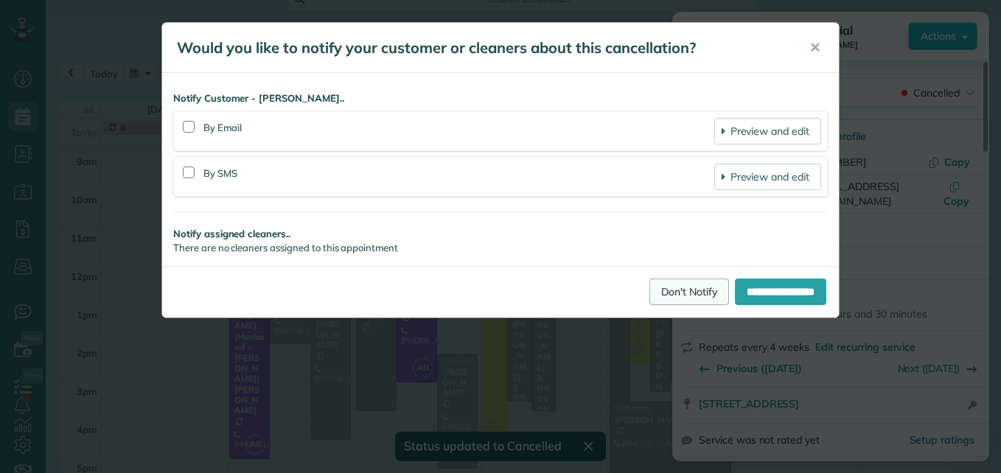
click at [667, 282] on link "Don't Notify" at bounding box center [689, 292] width 80 height 27
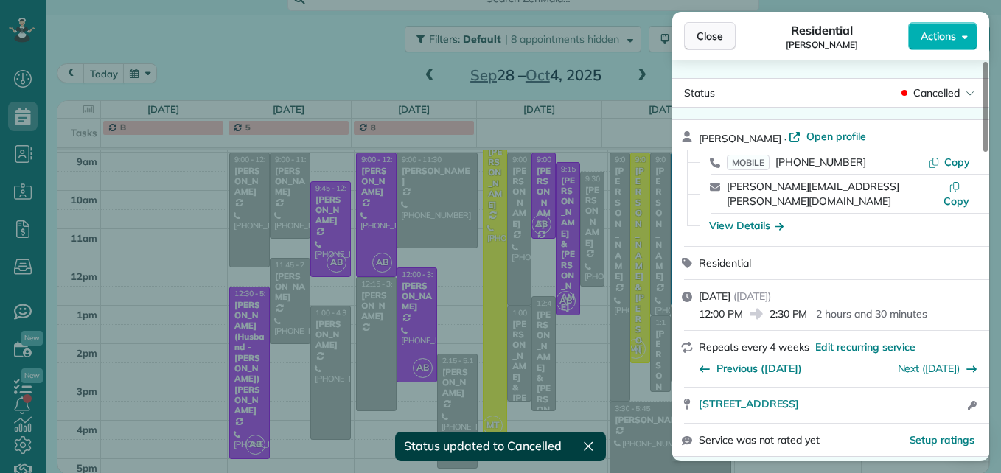
click at [719, 38] on span "Close" at bounding box center [709, 36] width 27 height 15
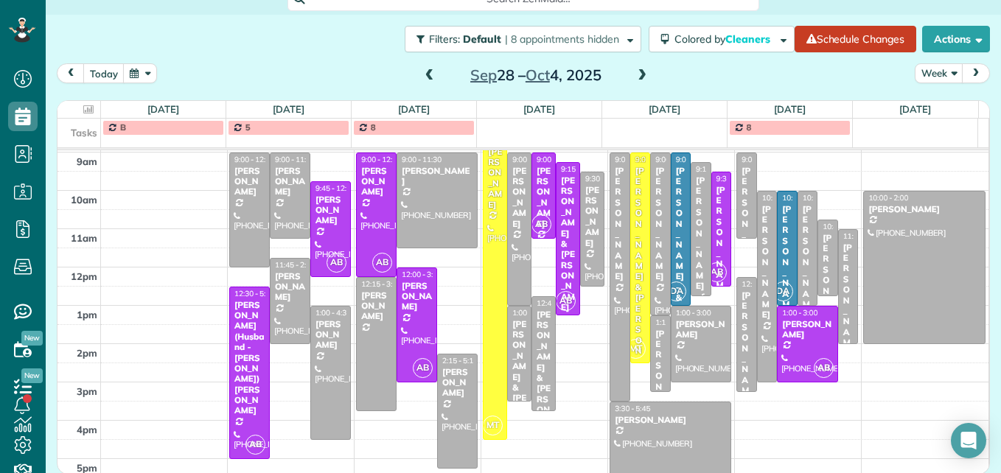
click at [640, 70] on span at bounding box center [642, 75] width 16 height 13
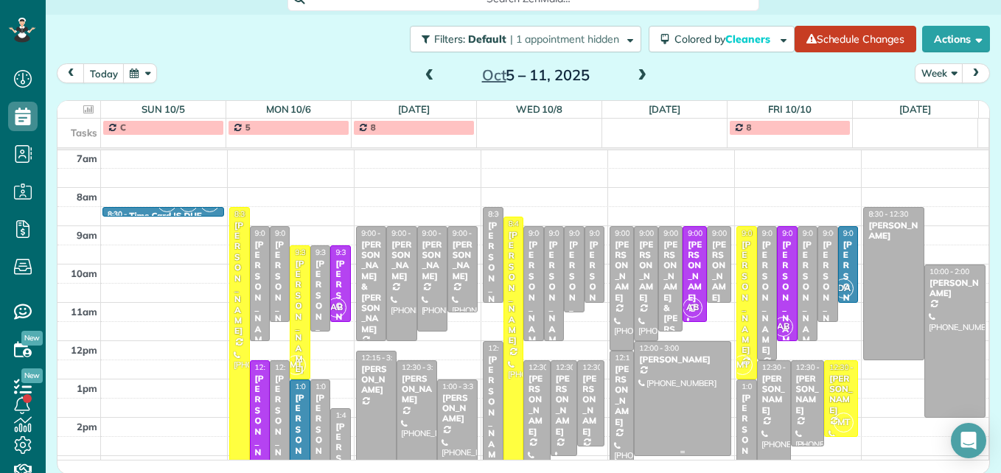
scroll to position [228, 0]
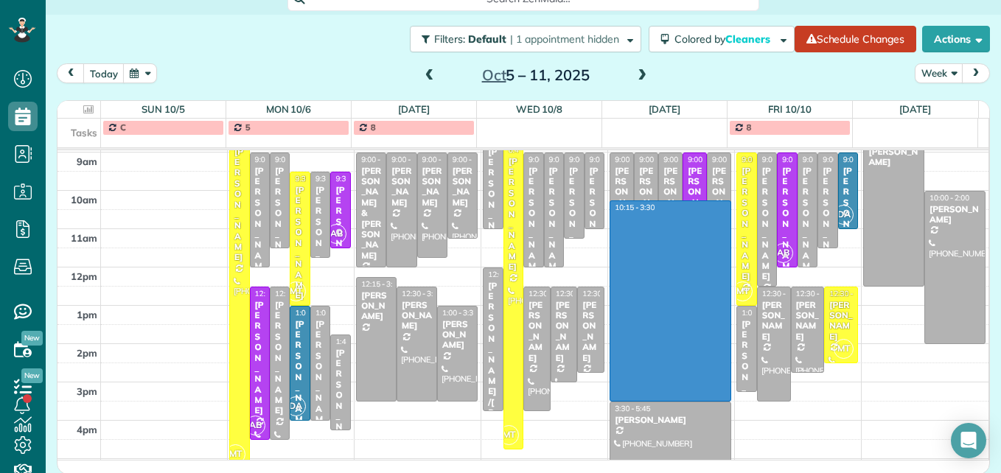
drag, startPoint x: 684, startPoint y: 395, endPoint x: 701, endPoint y: 209, distance: 187.2
click at [701, 207] on div "3am 4am 5am 6am 7am 8am 9am 10am 11am 12pm 1pm 2pm 3pm 4pm 5pm MT AB DA 8:30 - …" at bounding box center [522, 210] width 931 height 574
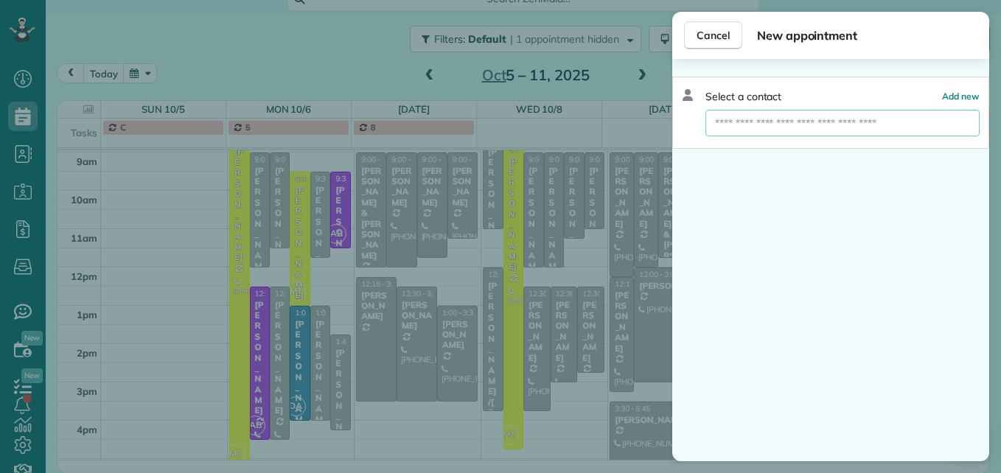
click at [746, 118] on input "text" at bounding box center [842, 123] width 274 height 27
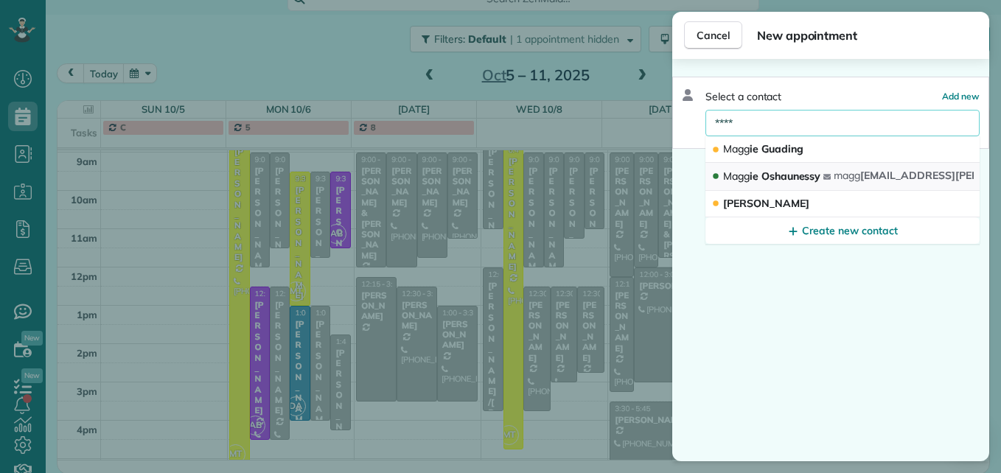
type input "****"
click at [760, 170] on span "Magg ie Oshaunessy" at bounding box center [771, 175] width 97 height 13
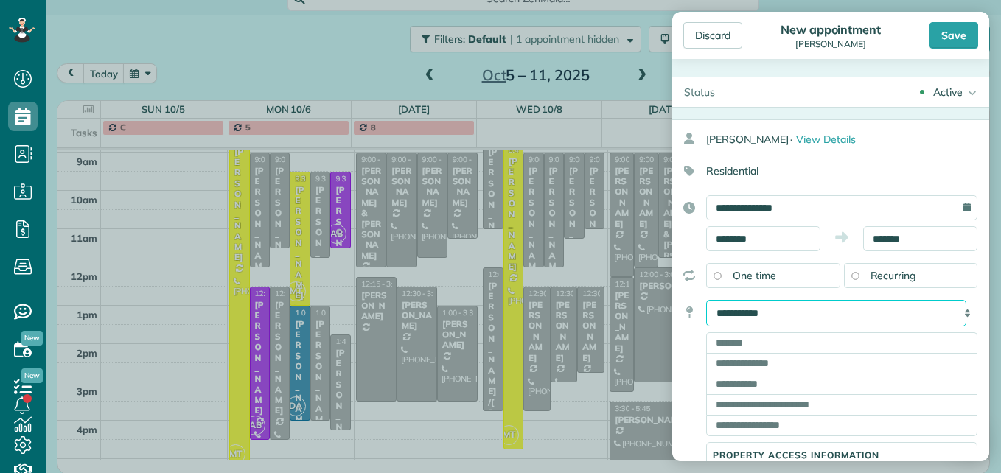
click at [803, 319] on select "**********" at bounding box center [836, 313] width 260 height 27
select select "*******"
click at [706, 300] on select "**********" at bounding box center [836, 313] width 260 height 27
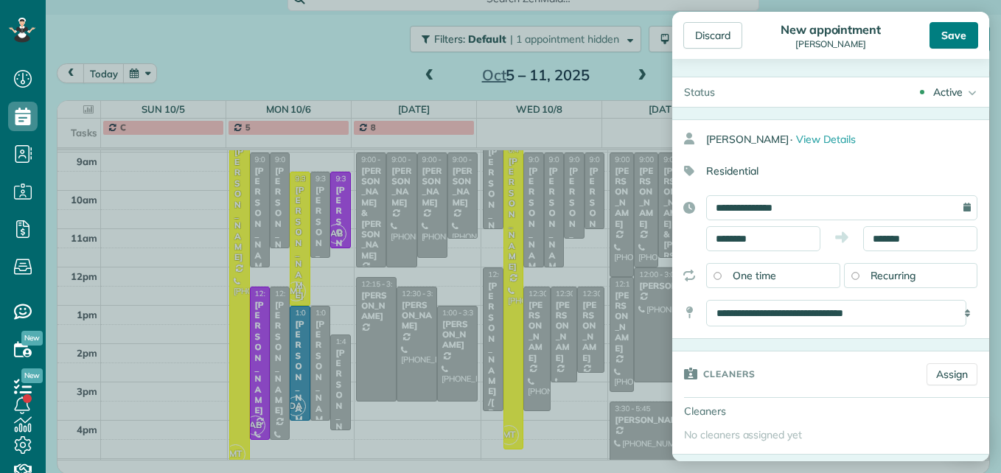
click at [950, 35] on div "Save" at bounding box center [953, 35] width 49 height 27
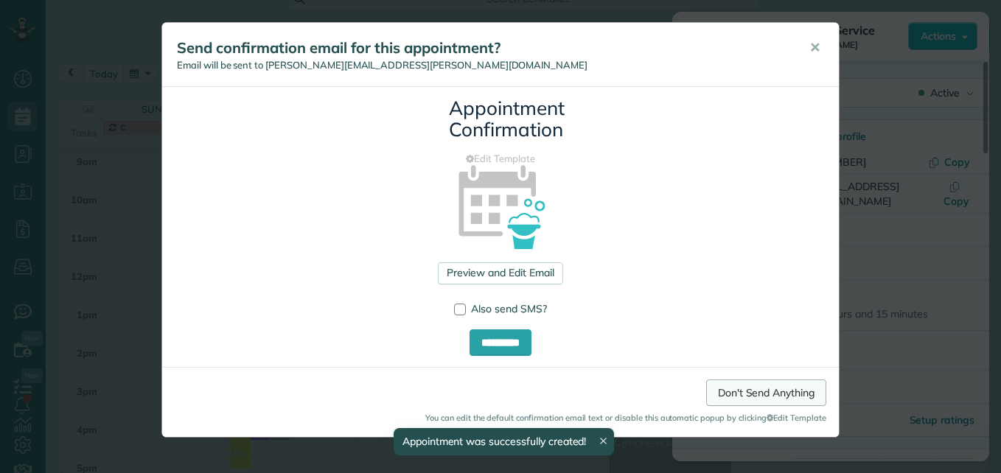
click at [730, 391] on link "Don't Send Anything" at bounding box center [766, 393] width 120 height 27
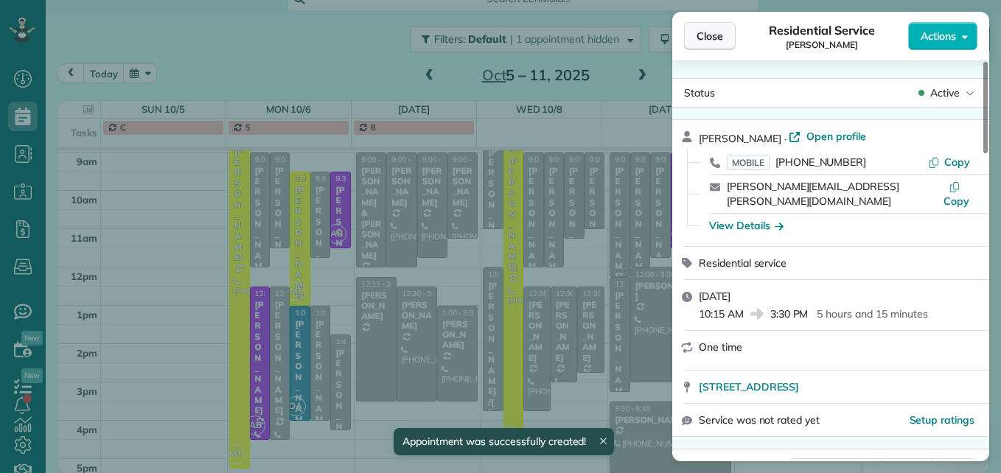
click at [720, 35] on span "Close" at bounding box center [709, 36] width 27 height 15
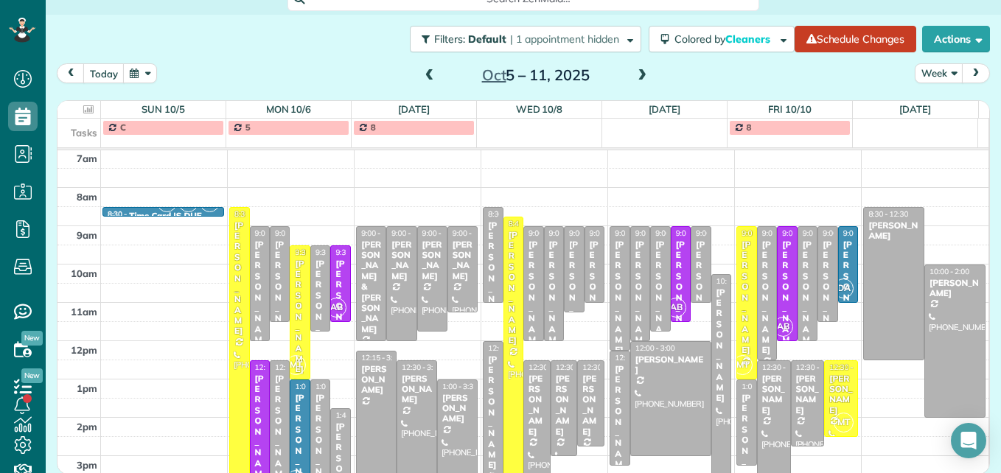
scroll to position [228, 0]
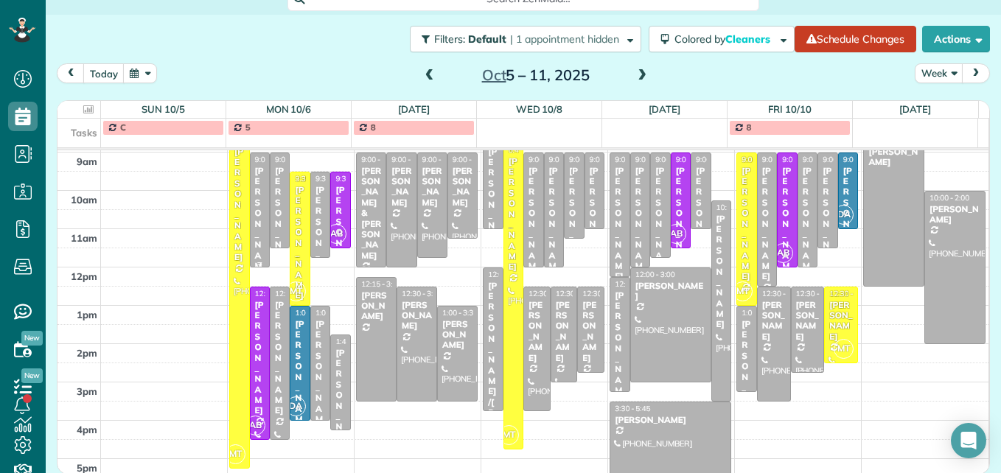
click at [254, 183] on div "[PERSON_NAME]" at bounding box center [259, 224] width 11 height 116
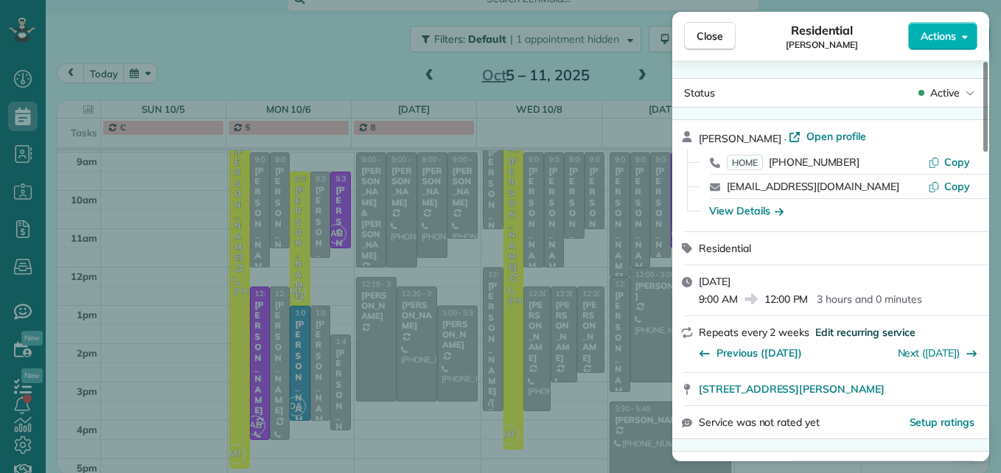
scroll to position [74, 0]
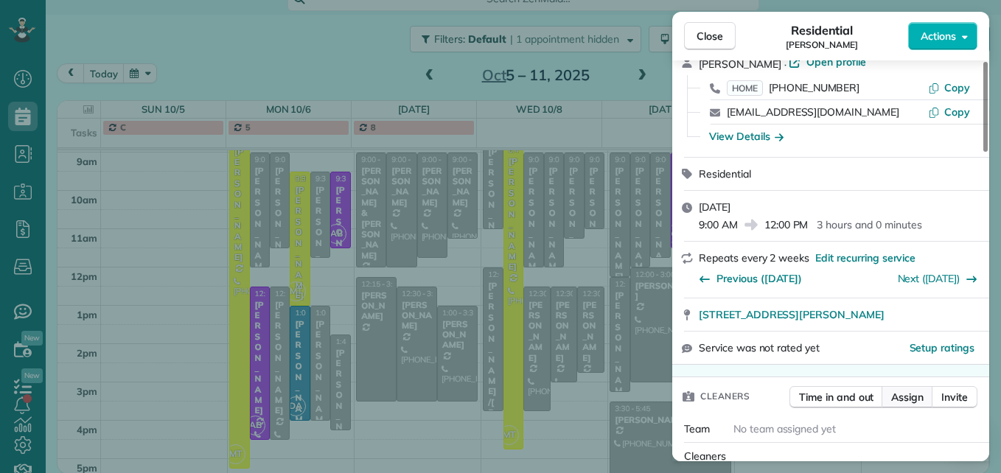
click at [907, 399] on span "Assign" at bounding box center [907, 397] width 32 height 15
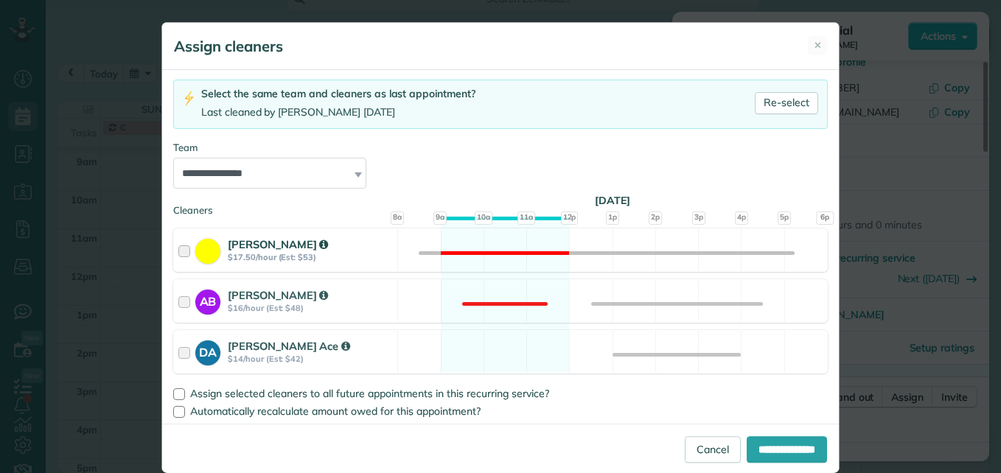
scroll to position [92, 0]
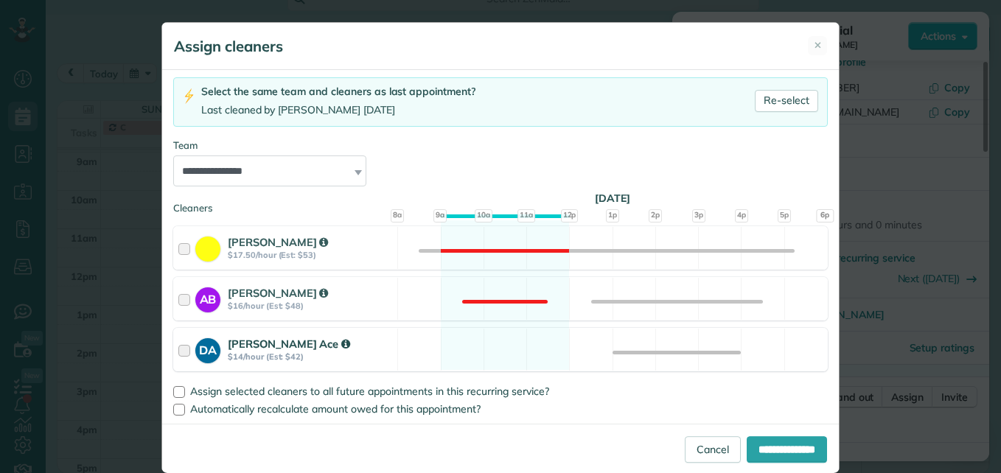
click at [183, 348] on div at bounding box center [186, 349] width 17 height 27
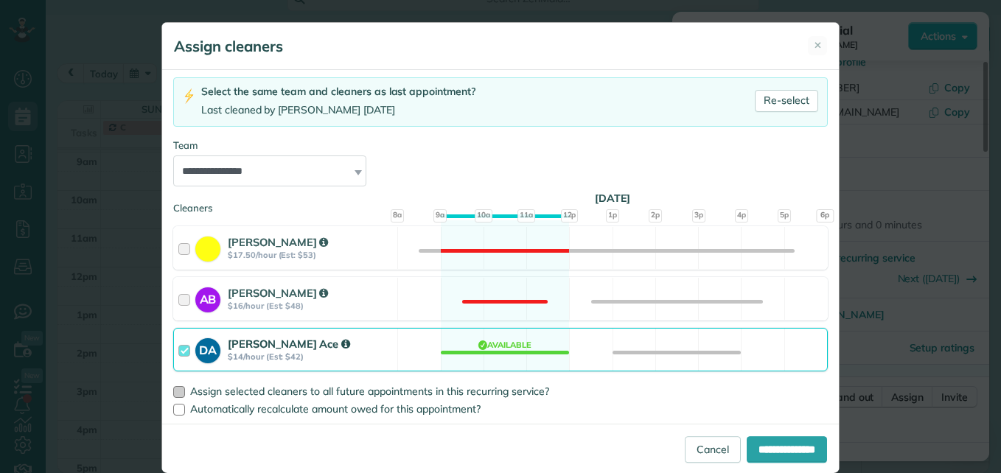
click at [175, 394] on div at bounding box center [179, 392] width 12 height 12
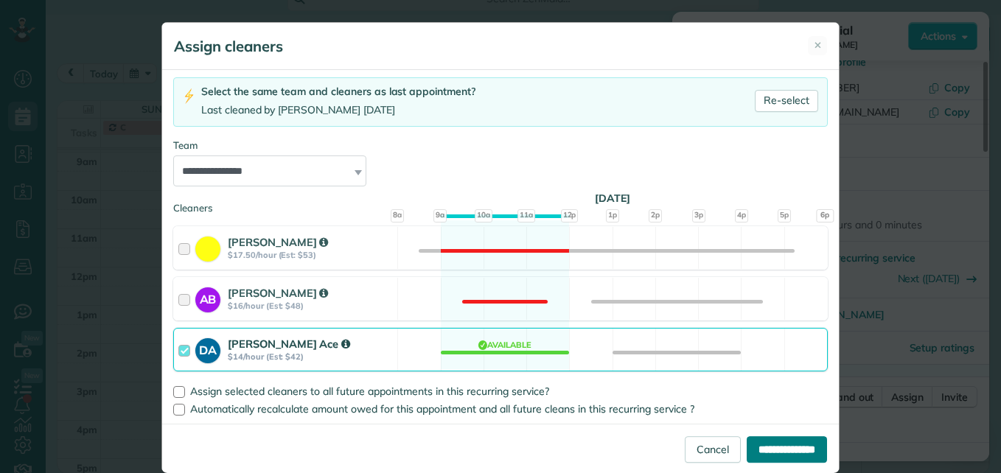
click at [774, 448] on input "**********" at bounding box center [786, 449] width 80 height 27
type input "**********"
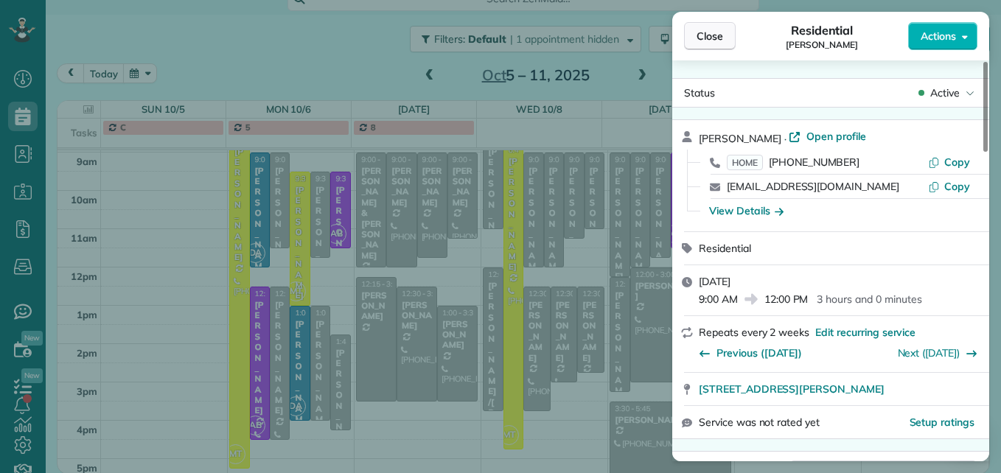
click at [722, 43] on span "Close" at bounding box center [709, 36] width 27 height 15
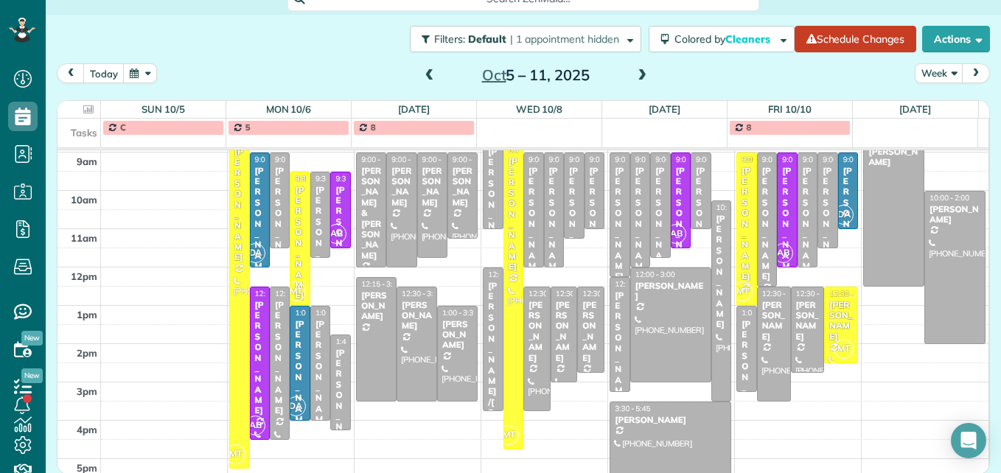
click at [426, 79] on span at bounding box center [430, 75] width 16 height 13
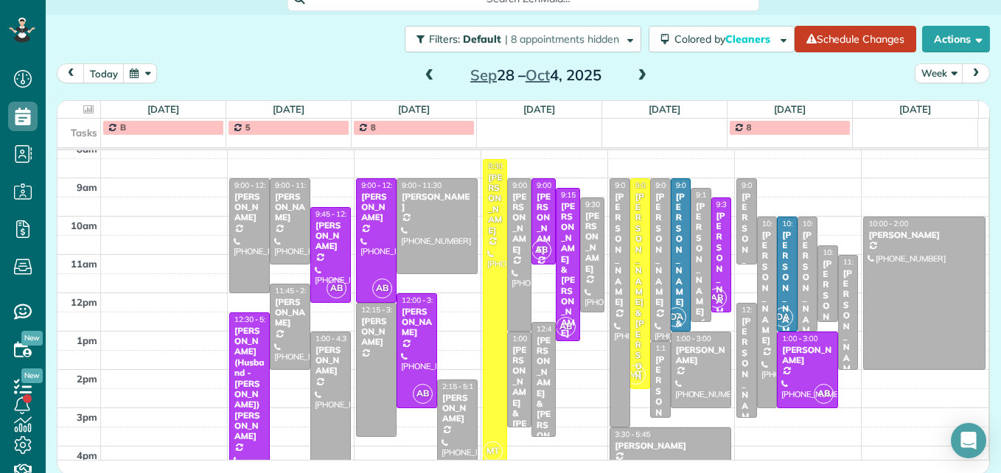
scroll to position [228, 0]
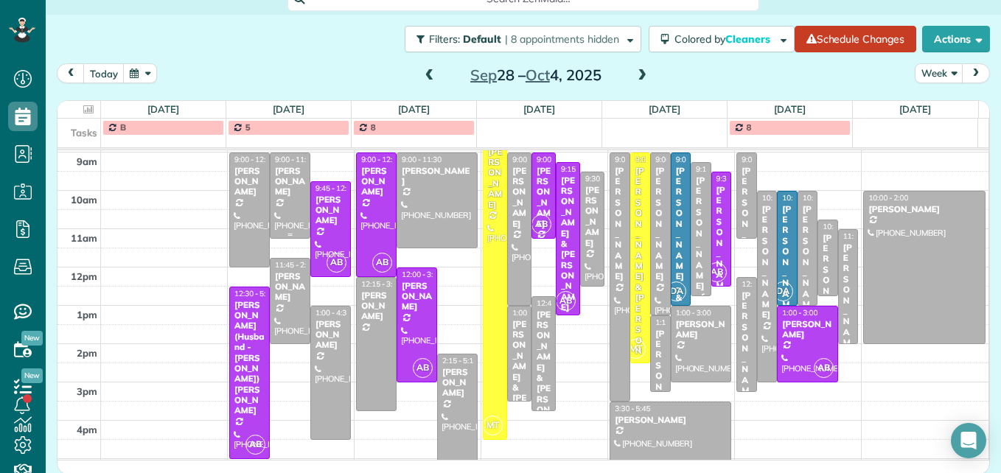
click at [278, 185] on div "[PERSON_NAME]" at bounding box center [290, 182] width 32 height 32
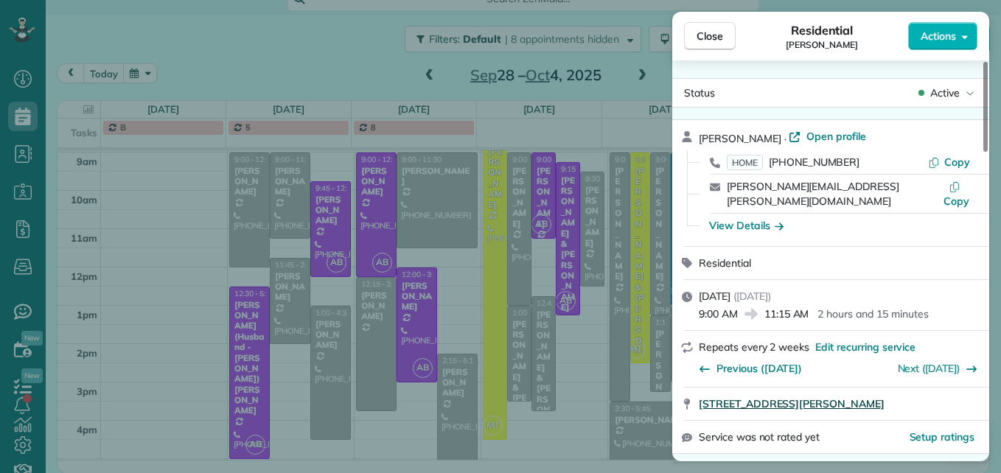
scroll to position [74, 0]
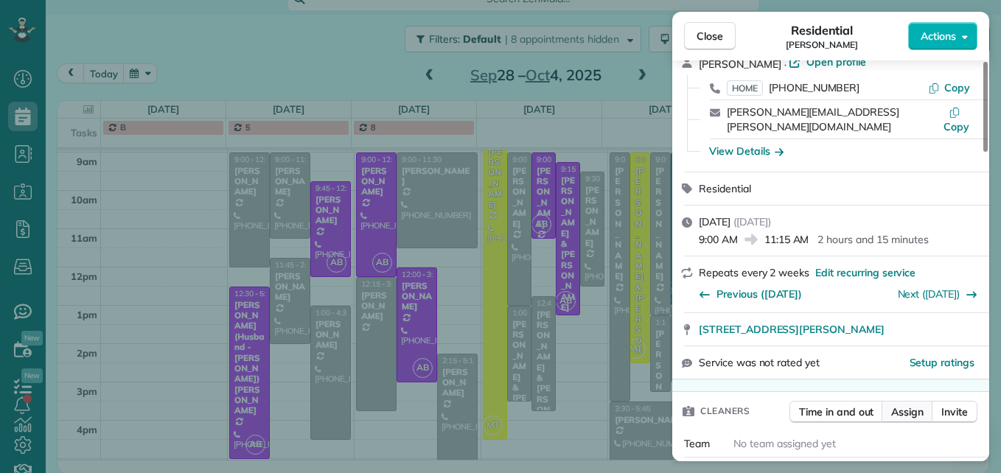
click at [905, 405] on span "Assign" at bounding box center [907, 412] width 32 height 15
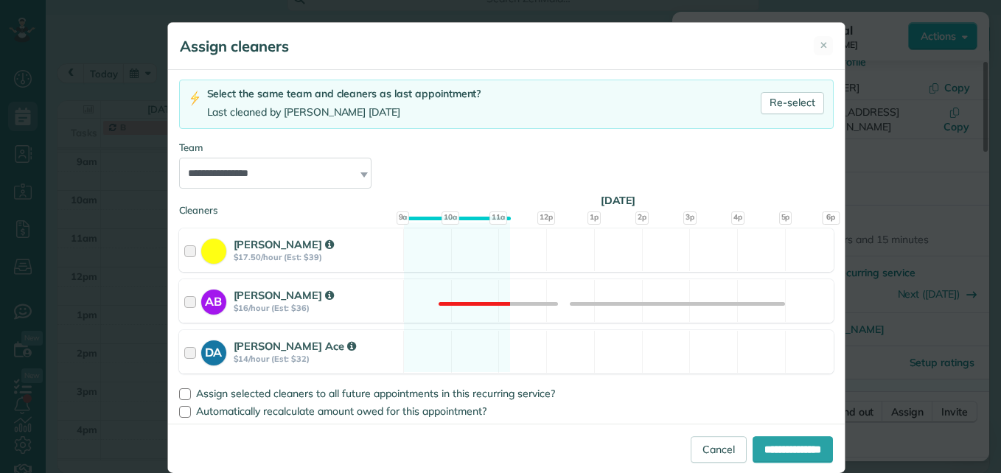
scroll to position [92, 0]
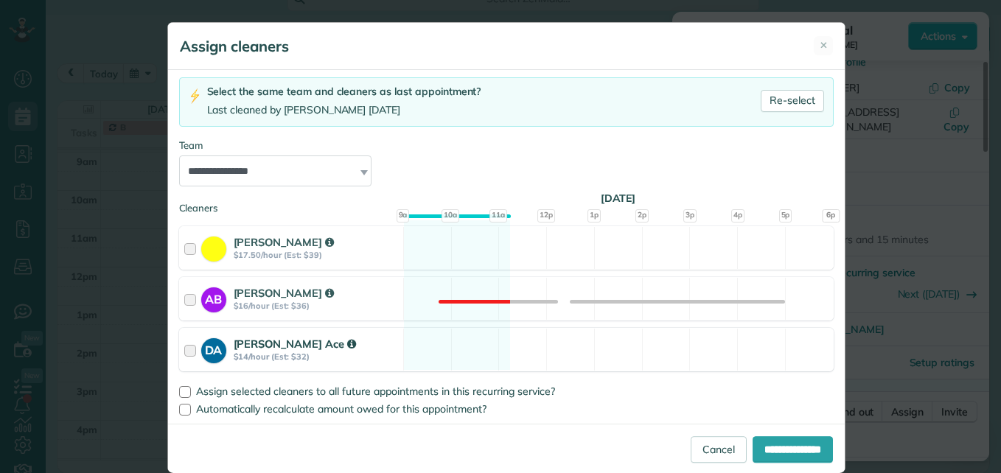
click at [186, 346] on div at bounding box center [192, 349] width 17 height 27
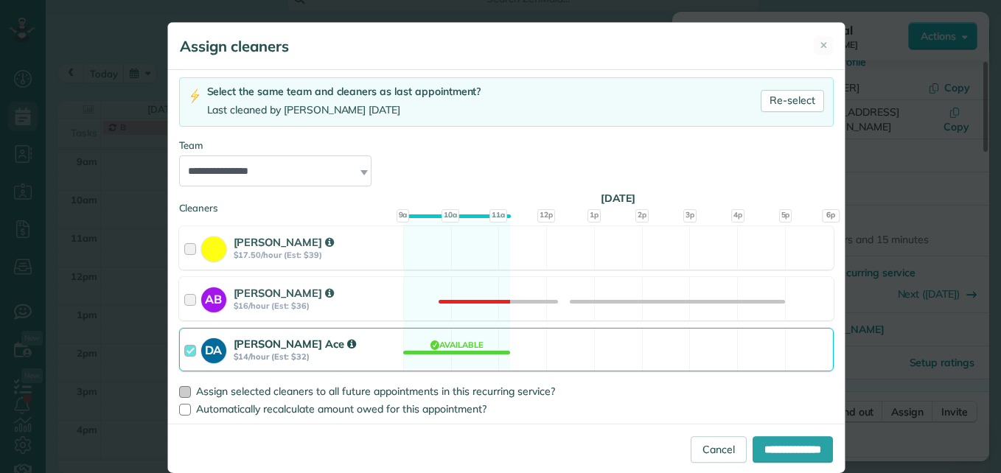
click at [181, 390] on div at bounding box center [185, 392] width 12 height 12
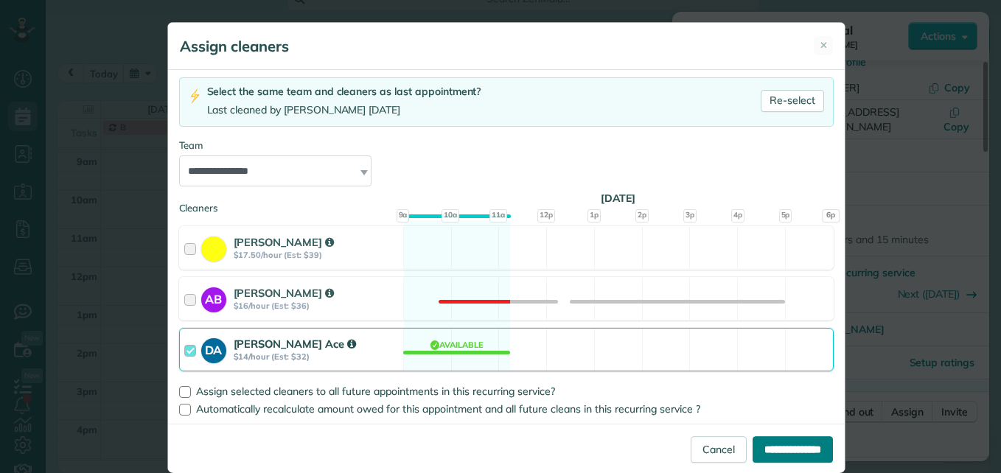
click at [786, 455] on input "**********" at bounding box center [792, 449] width 80 height 27
type input "**********"
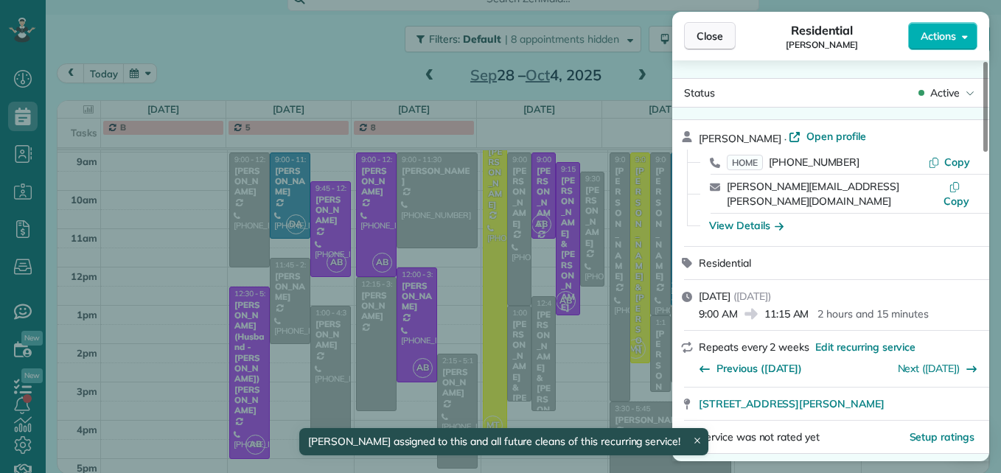
click at [696, 35] on button "Close" at bounding box center [710, 36] width 52 height 28
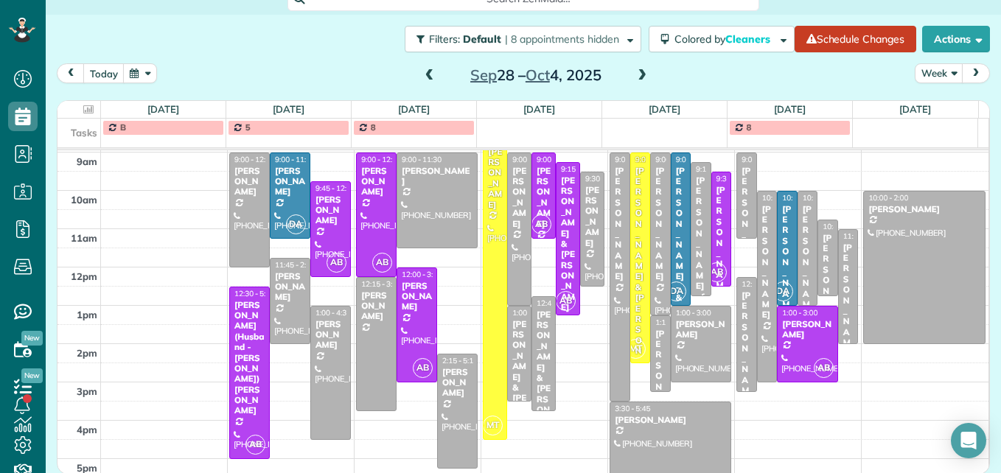
click at [422, 80] on span at bounding box center [430, 75] width 16 height 13
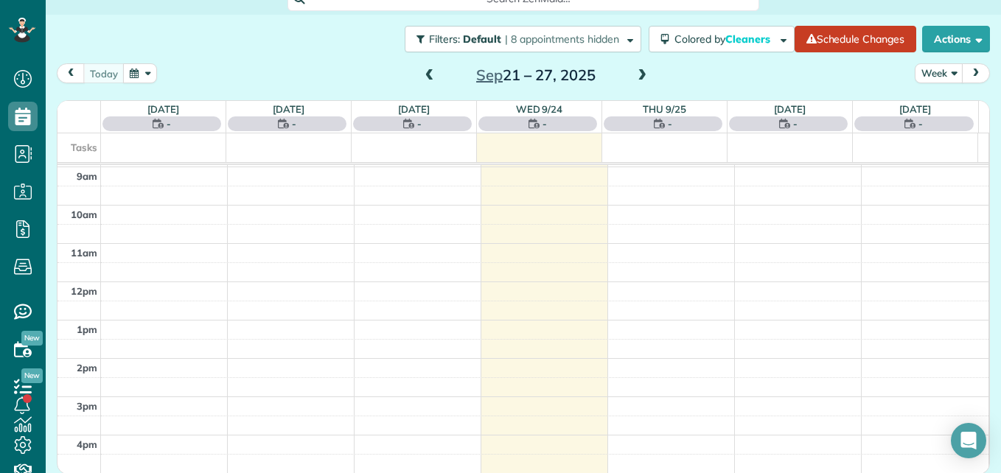
scroll to position [154, 0]
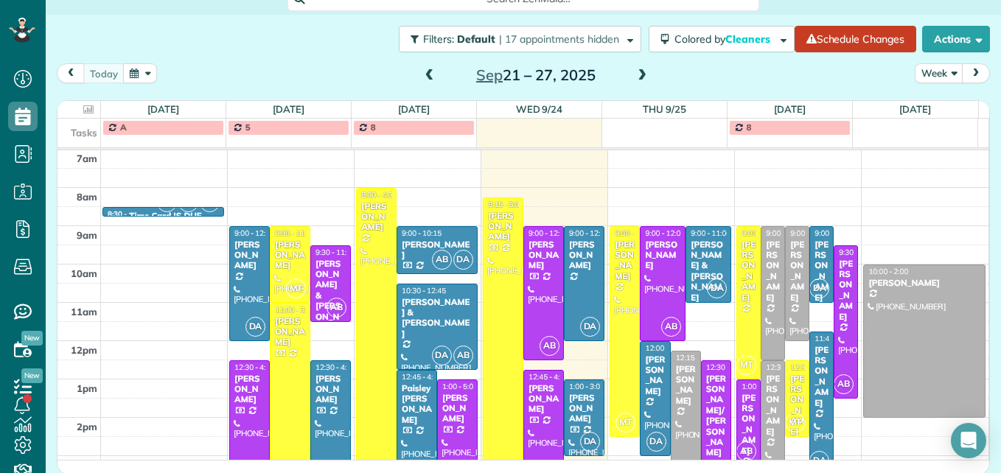
click at [635, 74] on span at bounding box center [642, 75] width 16 height 13
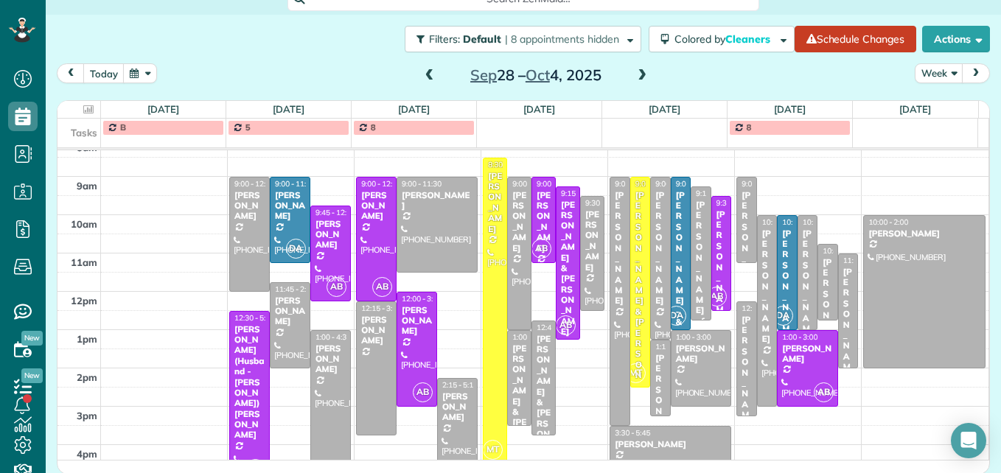
scroll to position [228, 0]
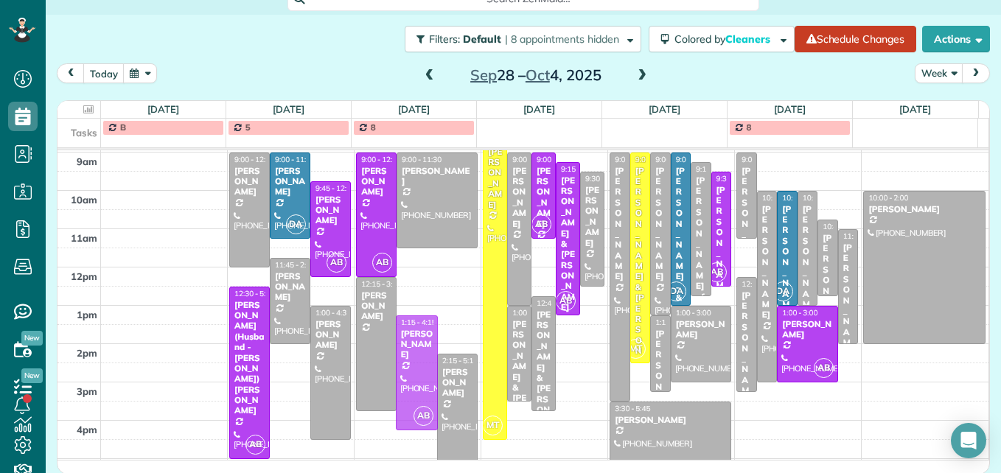
drag, startPoint x: 412, startPoint y: 298, endPoint x: 413, endPoint y: 348, distance: 49.4
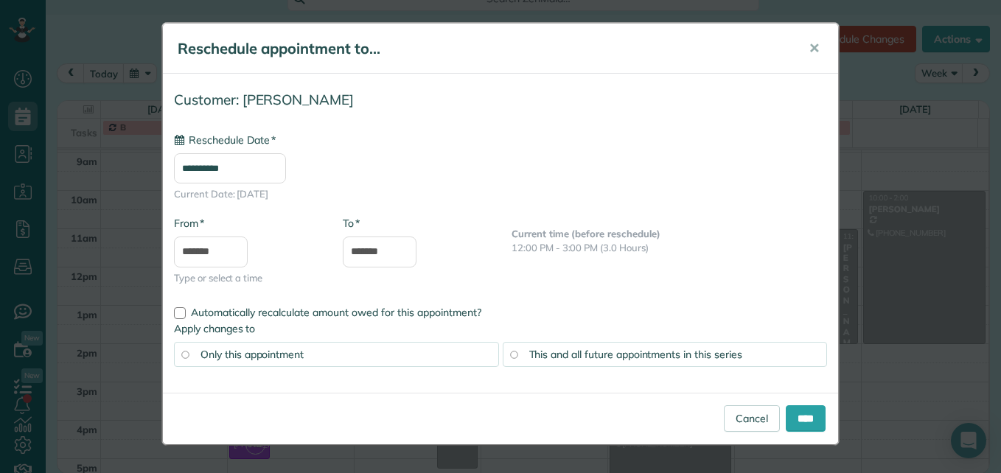
type input "**********"
click at [799, 423] on input "****" at bounding box center [806, 418] width 40 height 27
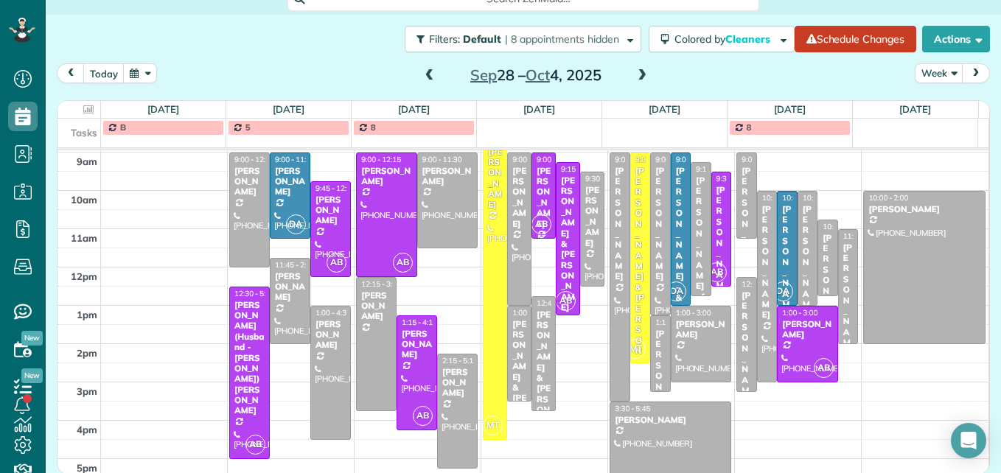
click at [536, 204] on div "[PERSON_NAME]" at bounding box center [543, 197] width 15 height 63
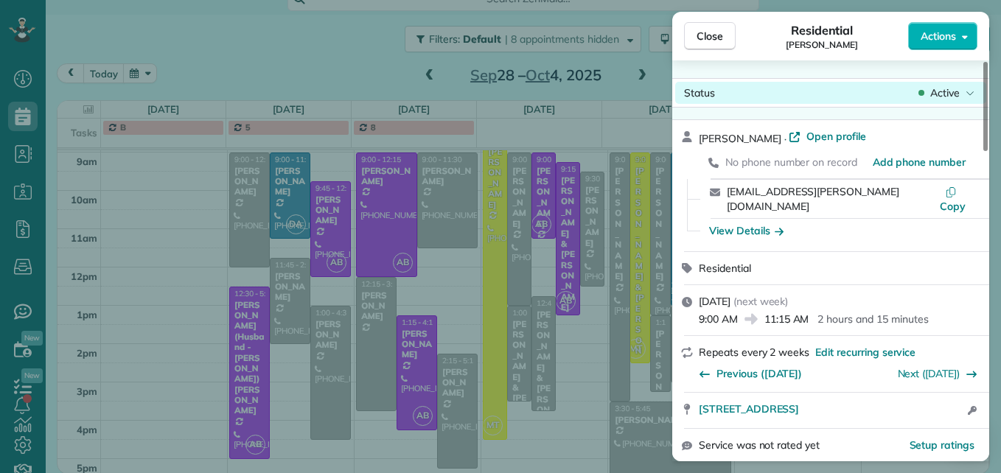
click at [944, 91] on span "Active" at bounding box center [944, 92] width 29 height 15
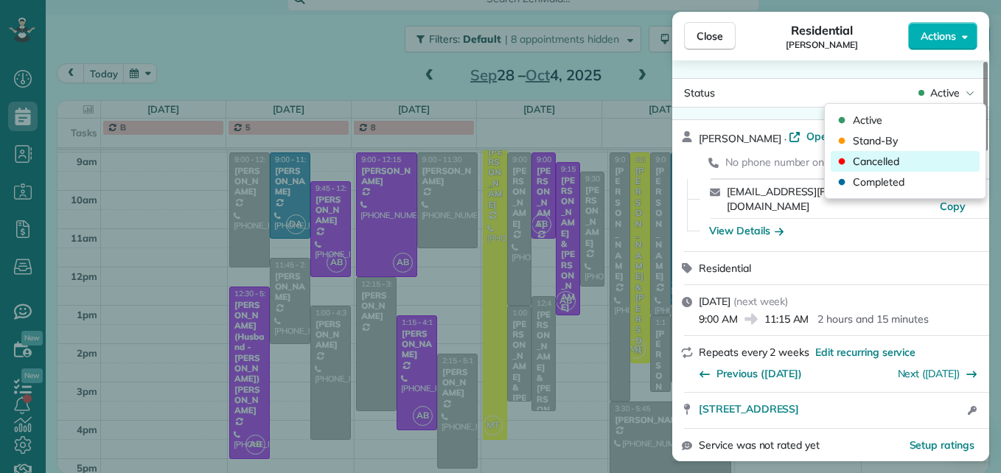
click at [928, 161] on div "Cancelled" at bounding box center [904, 161] width 149 height 21
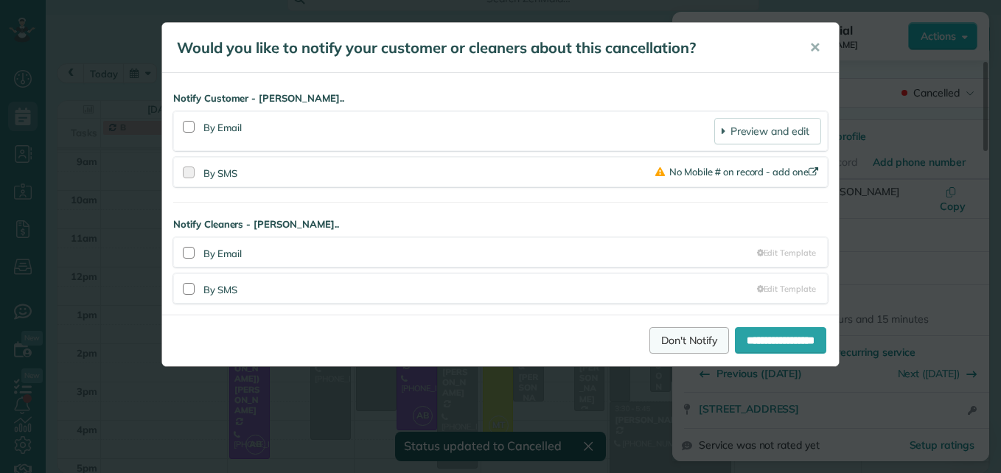
click at [658, 331] on link "Don't Notify" at bounding box center [689, 340] width 80 height 27
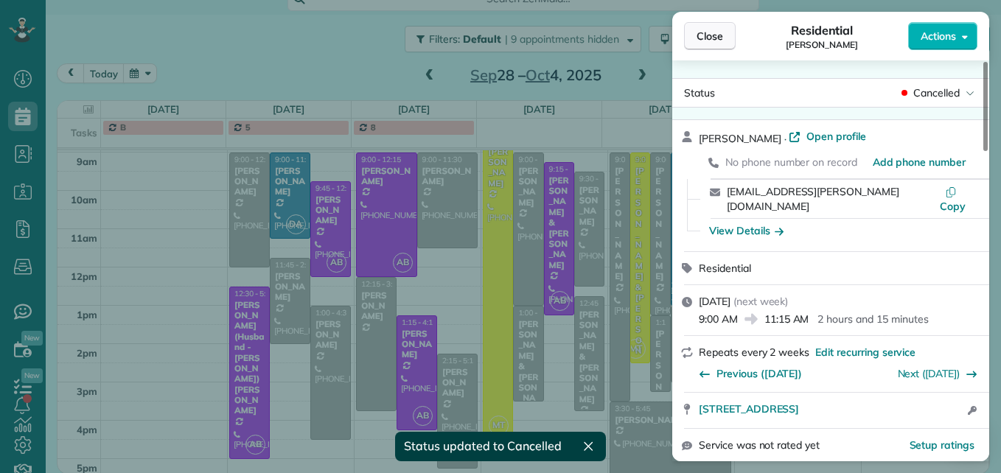
click at [699, 43] on span "Close" at bounding box center [709, 36] width 27 height 15
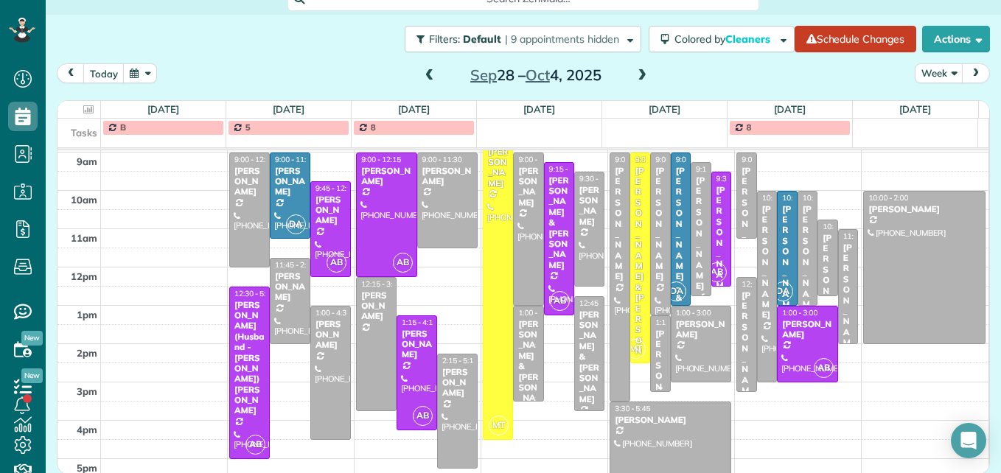
click at [654, 361] on div "[PERSON_NAME]" at bounding box center [659, 387] width 11 height 116
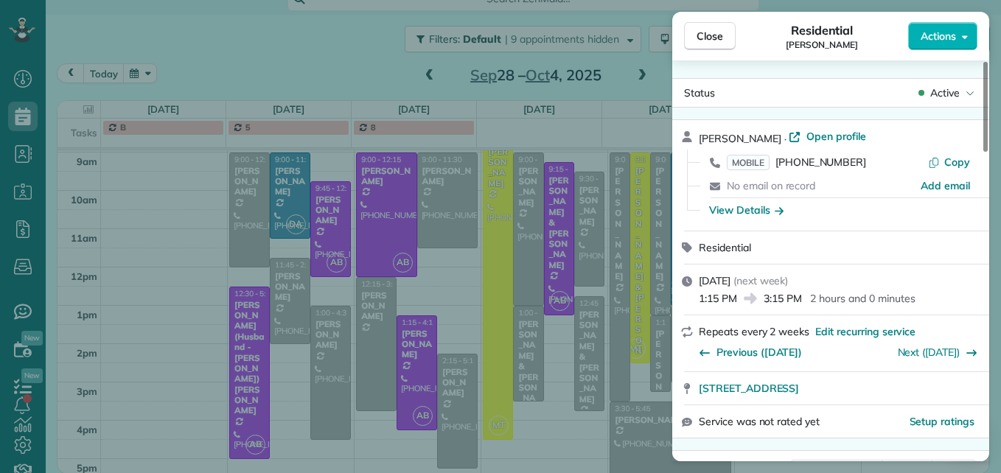
scroll to position [74, 0]
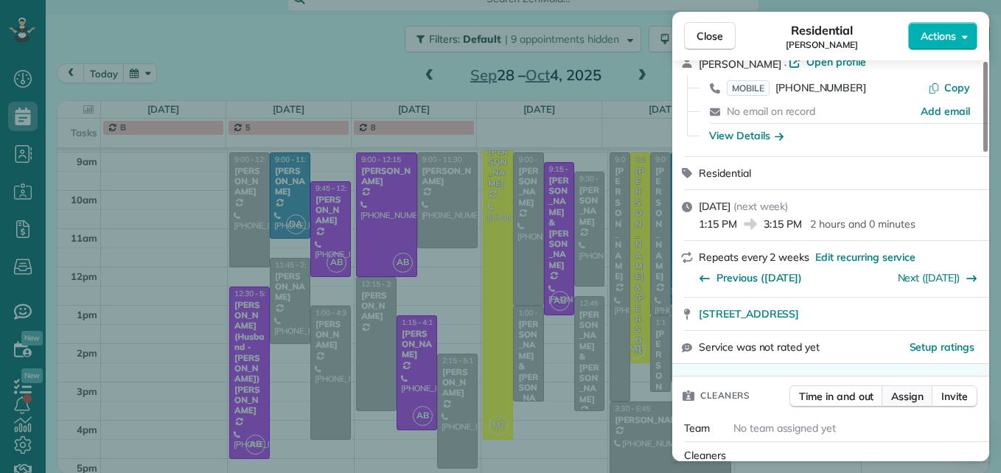
click at [895, 392] on span "Assign" at bounding box center [907, 396] width 32 height 15
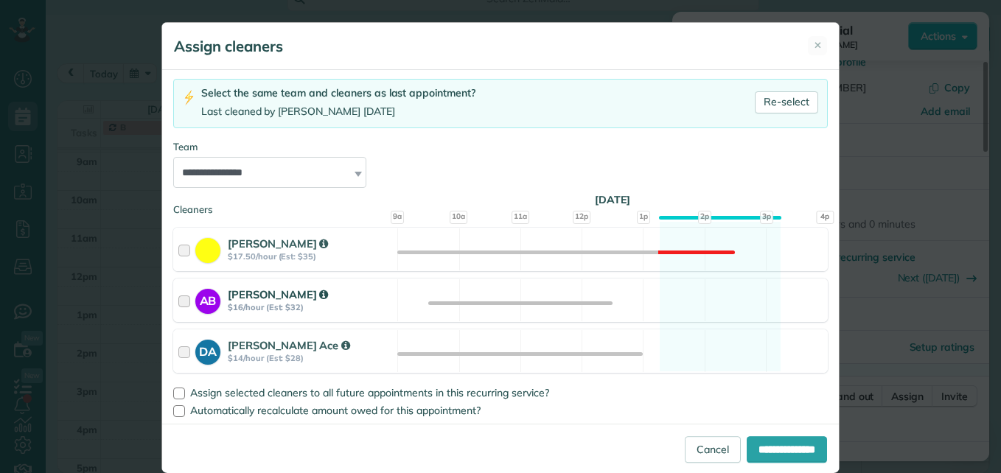
scroll to position [92, 0]
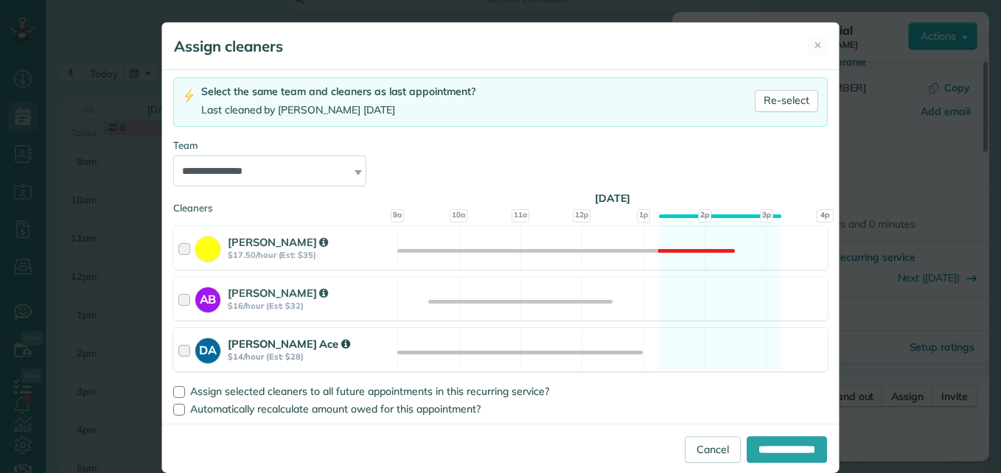
click at [181, 346] on div at bounding box center [186, 349] width 17 height 27
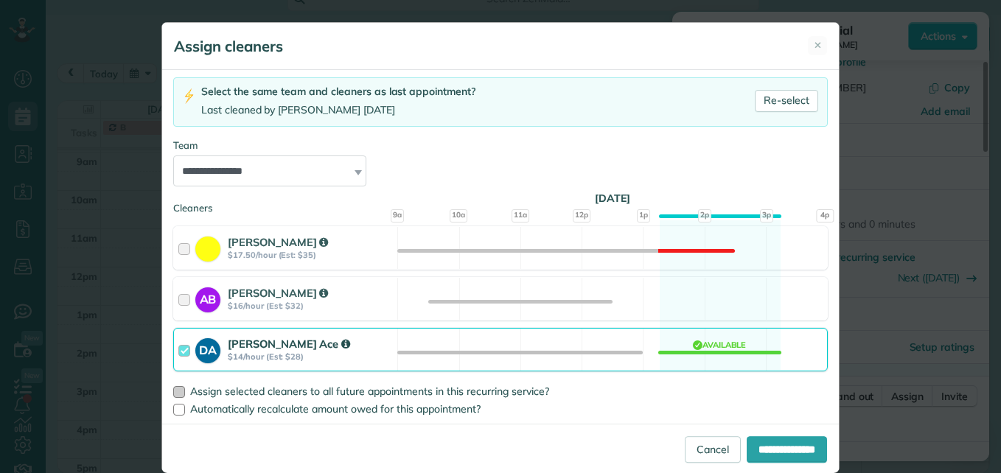
click at [173, 390] on div at bounding box center [179, 392] width 12 height 12
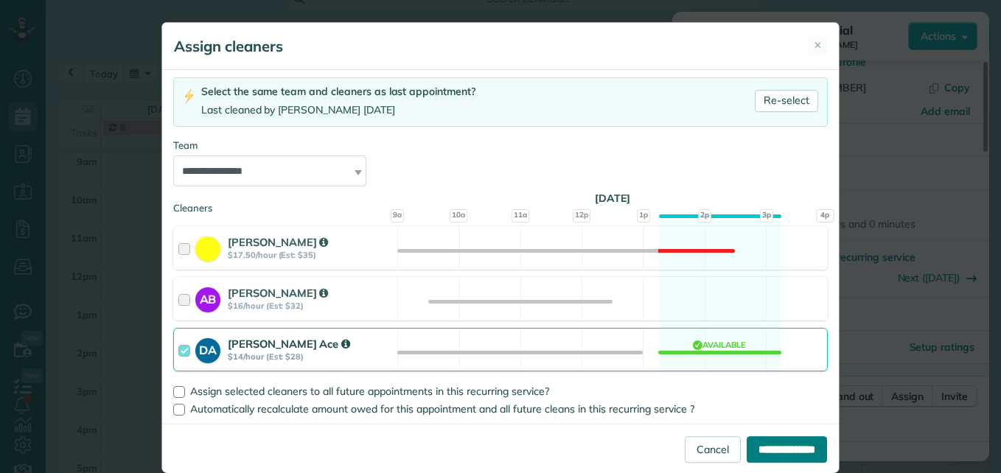
click at [777, 455] on input "**********" at bounding box center [786, 449] width 80 height 27
type input "**********"
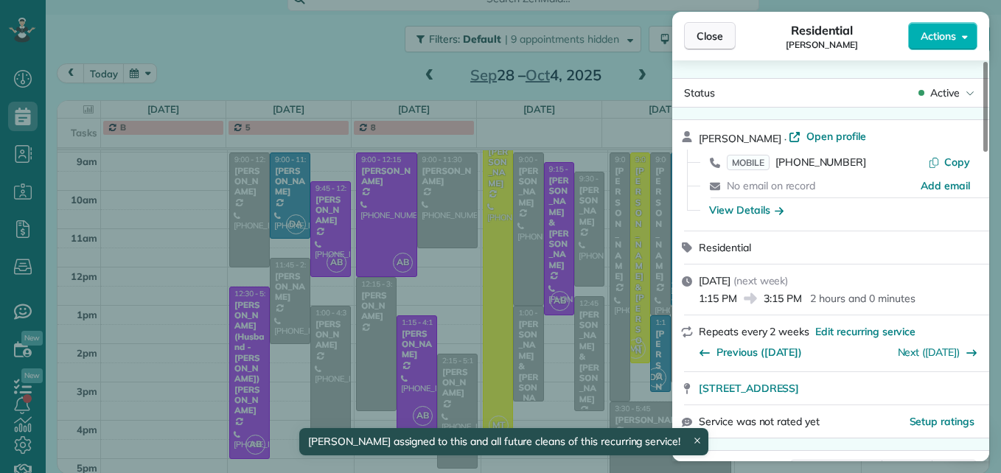
click at [707, 35] on span "Close" at bounding box center [709, 36] width 27 height 15
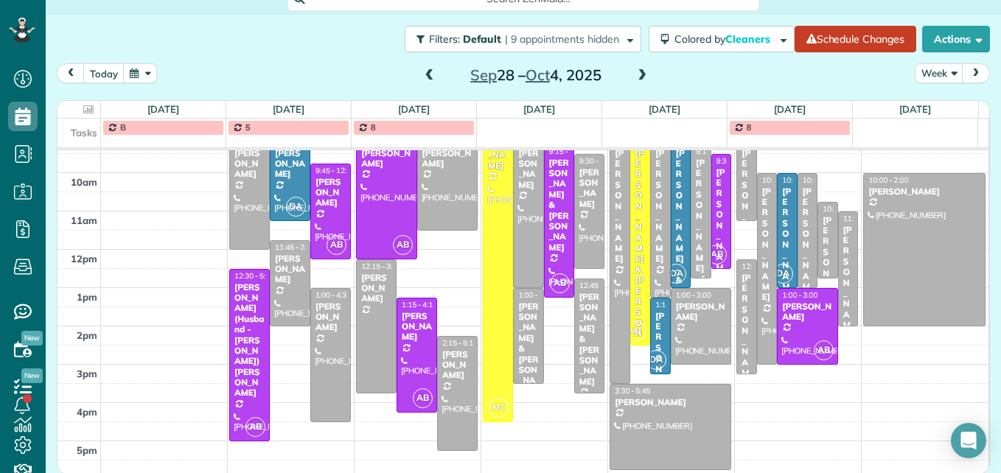
scroll to position [250, 0]
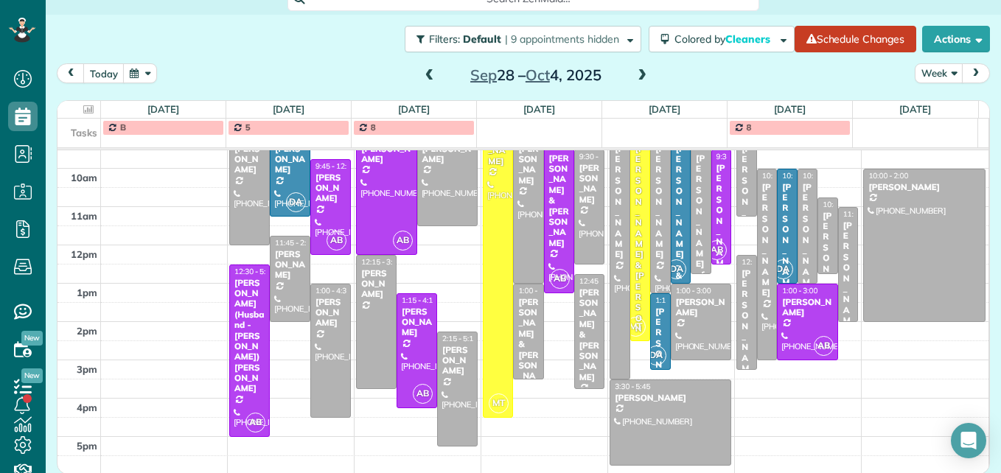
click at [427, 68] on span at bounding box center [430, 76] width 16 height 22
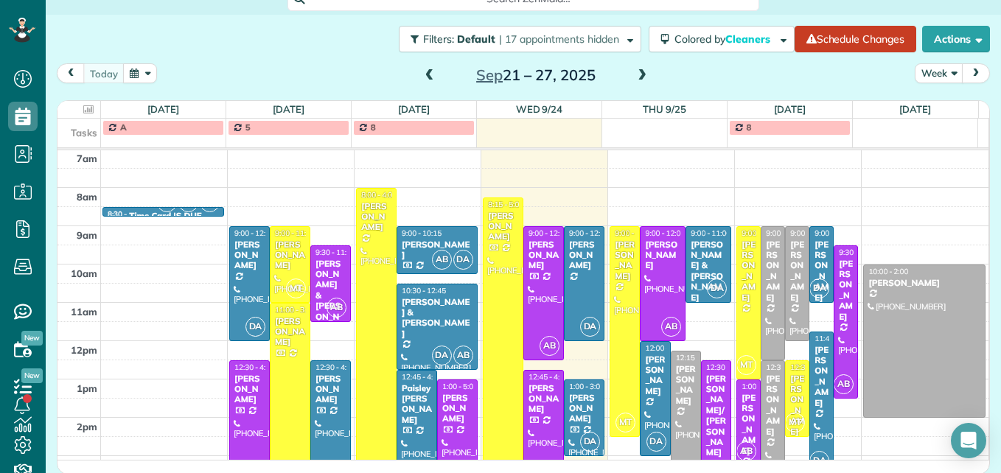
click at [427, 68] on span at bounding box center [430, 76] width 16 height 22
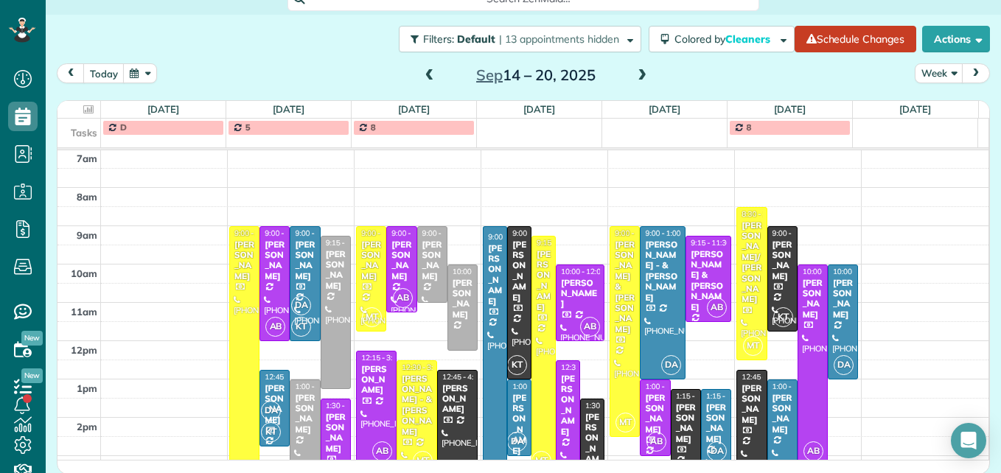
scroll to position [228, 0]
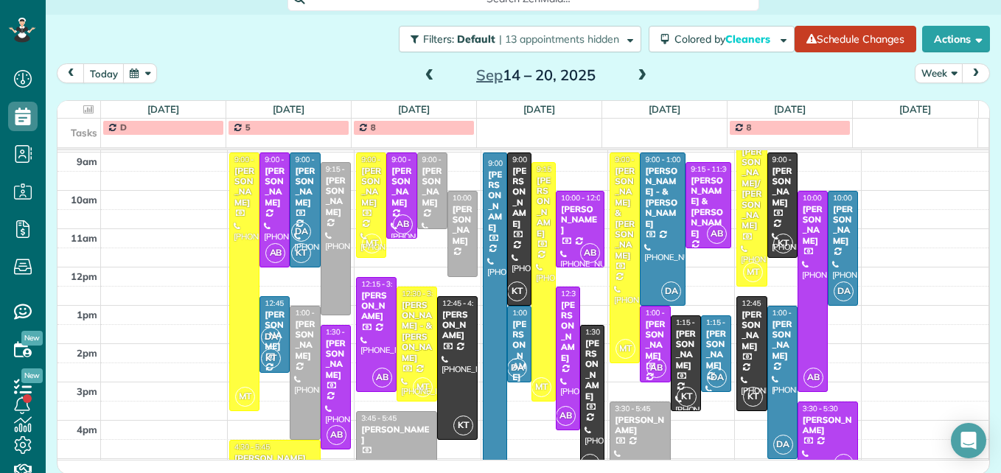
click at [424, 72] on span at bounding box center [430, 75] width 16 height 13
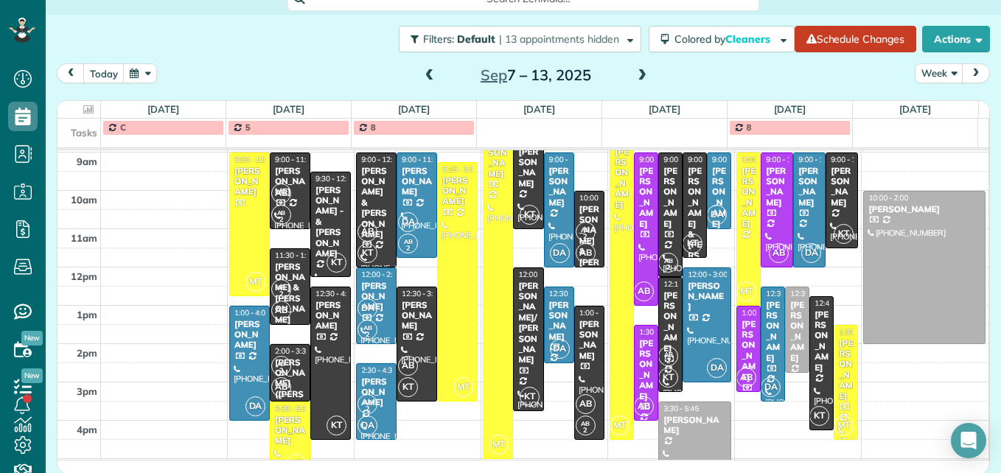
click at [422, 72] on span at bounding box center [430, 75] width 16 height 13
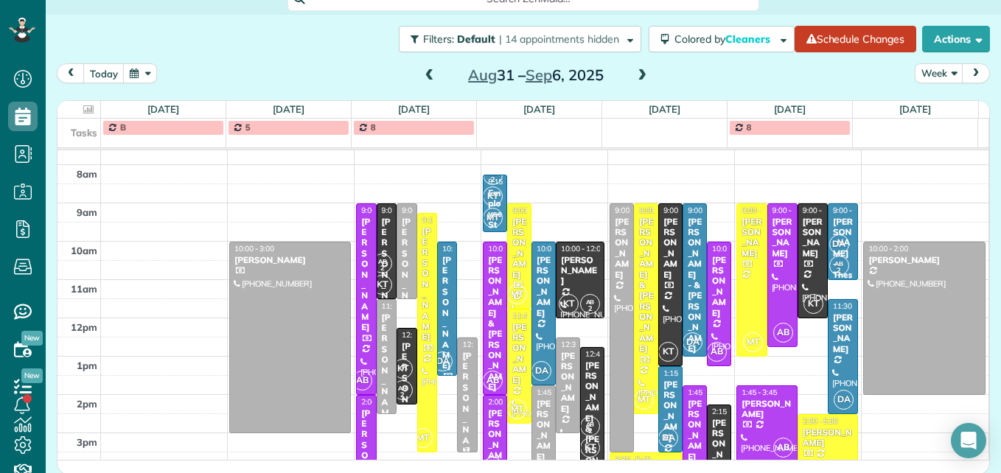
scroll to position [154, 0]
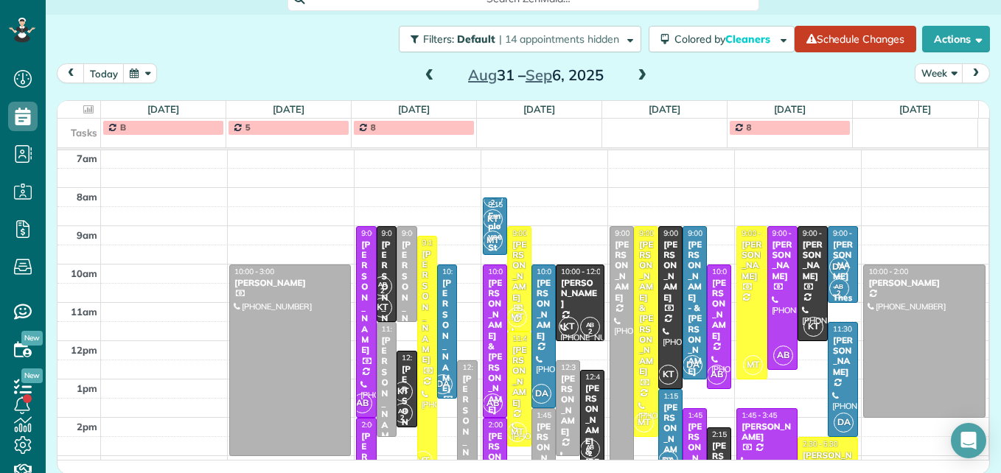
click at [430, 75] on span at bounding box center [430, 75] width 16 height 13
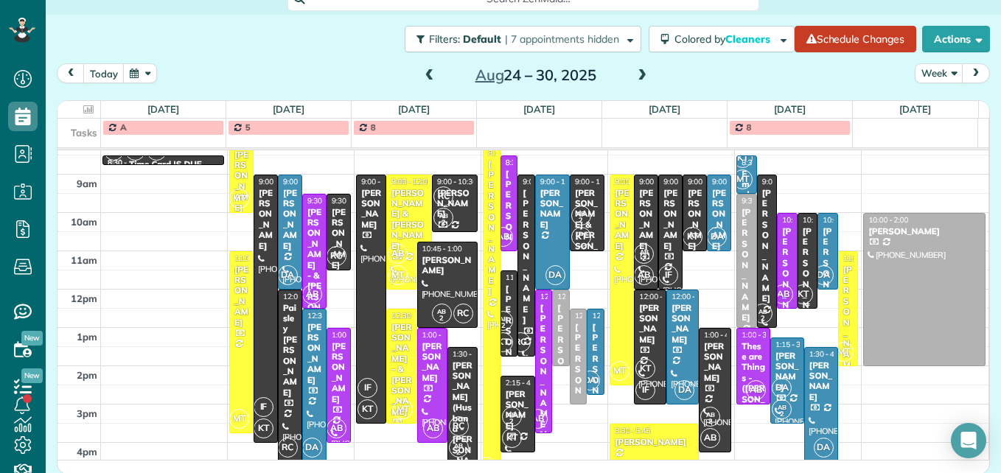
scroll to position [228, 0]
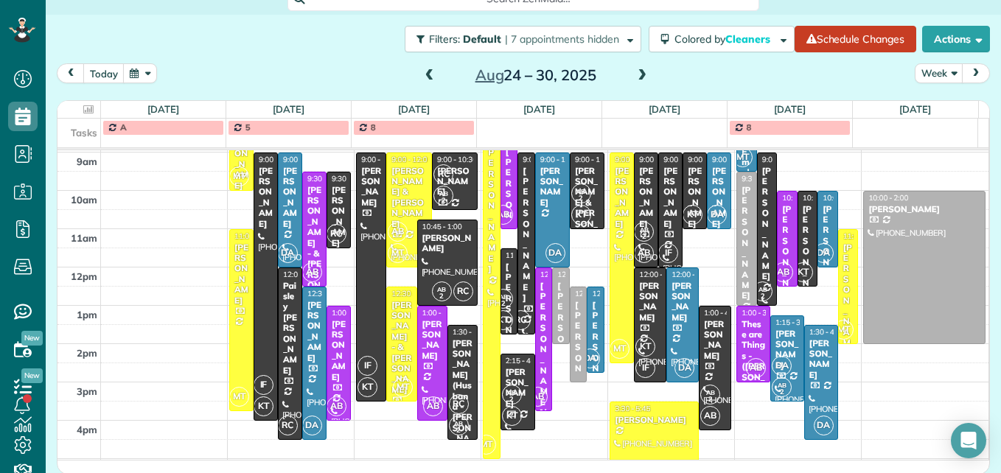
click at [422, 75] on span at bounding box center [430, 75] width 16 height 13
